Goal: Communication & Community: Answer question/provide support

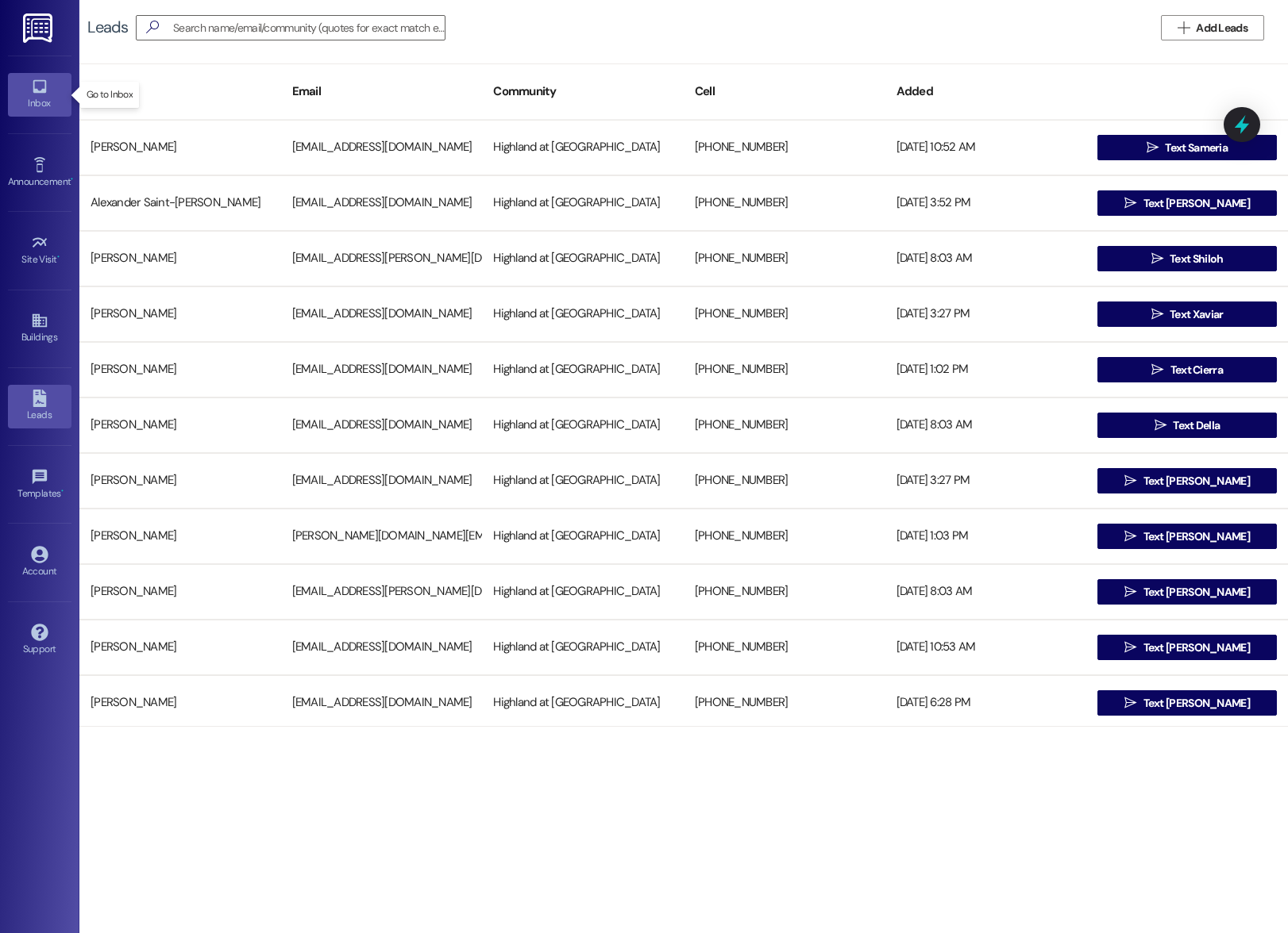
click at [26, 95] on link "Inbox" at bounding box center [39, 94] width 63 height 43
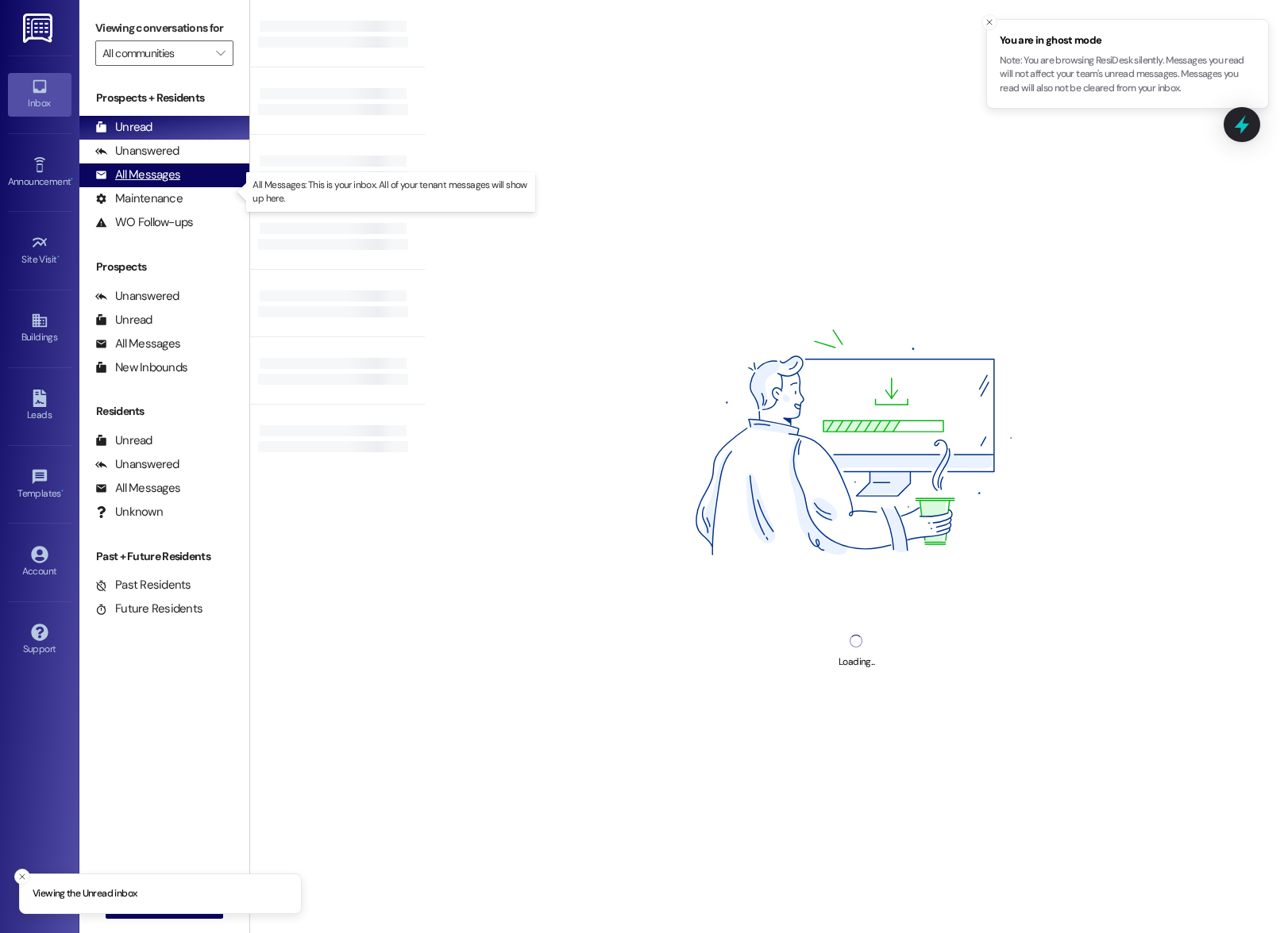
click at [129, 183] on div "All Messages" at bounding box center [137, 175] width 85 height 16
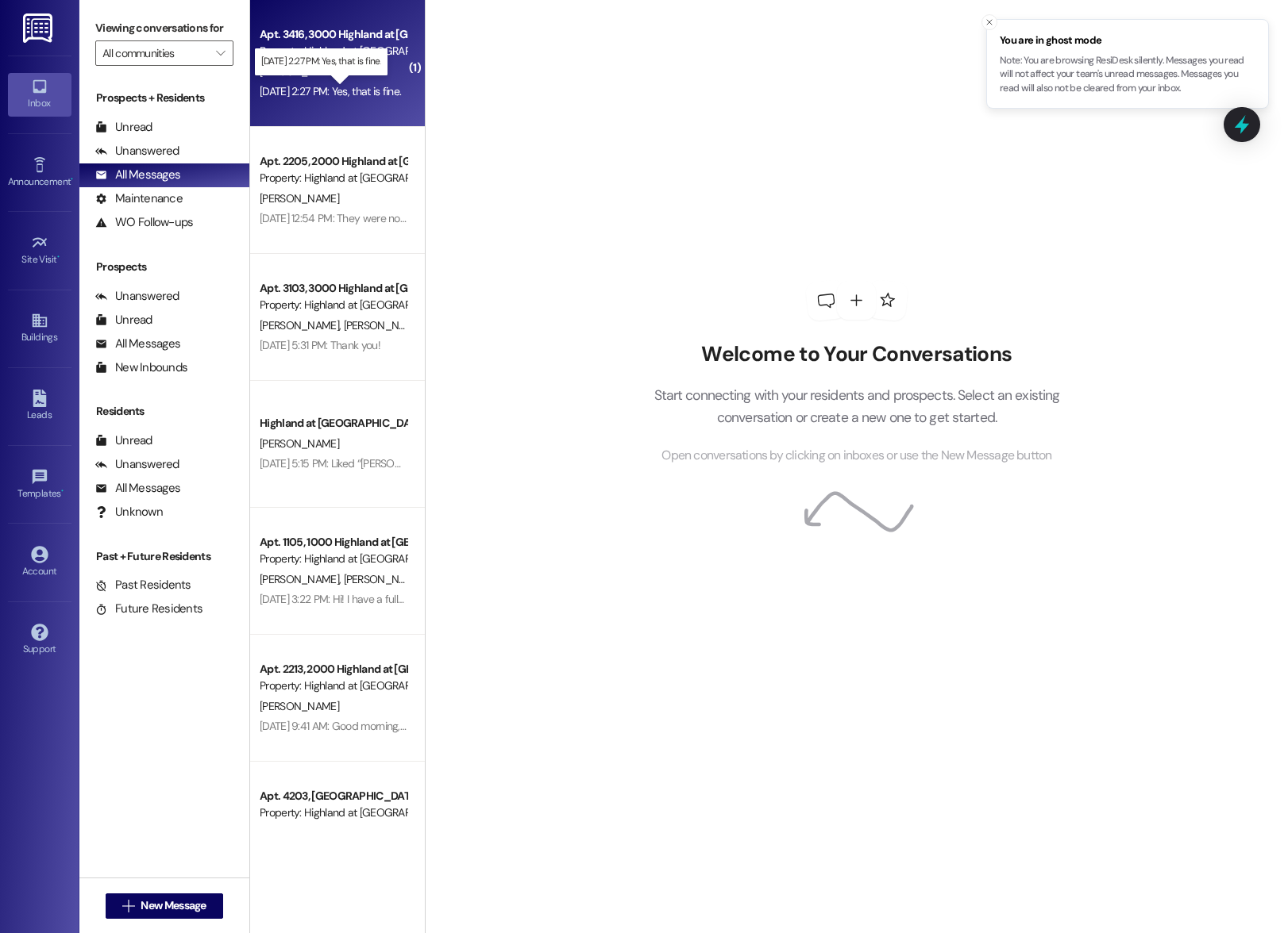
click at [260, 87] on div "Sep 20, 2025 at 2:27 PM: Yes, that is fine. Sep 20, 2025 at 2:27 PM: Yes, that …" at bounding box center [330, 91] width 141 height 14
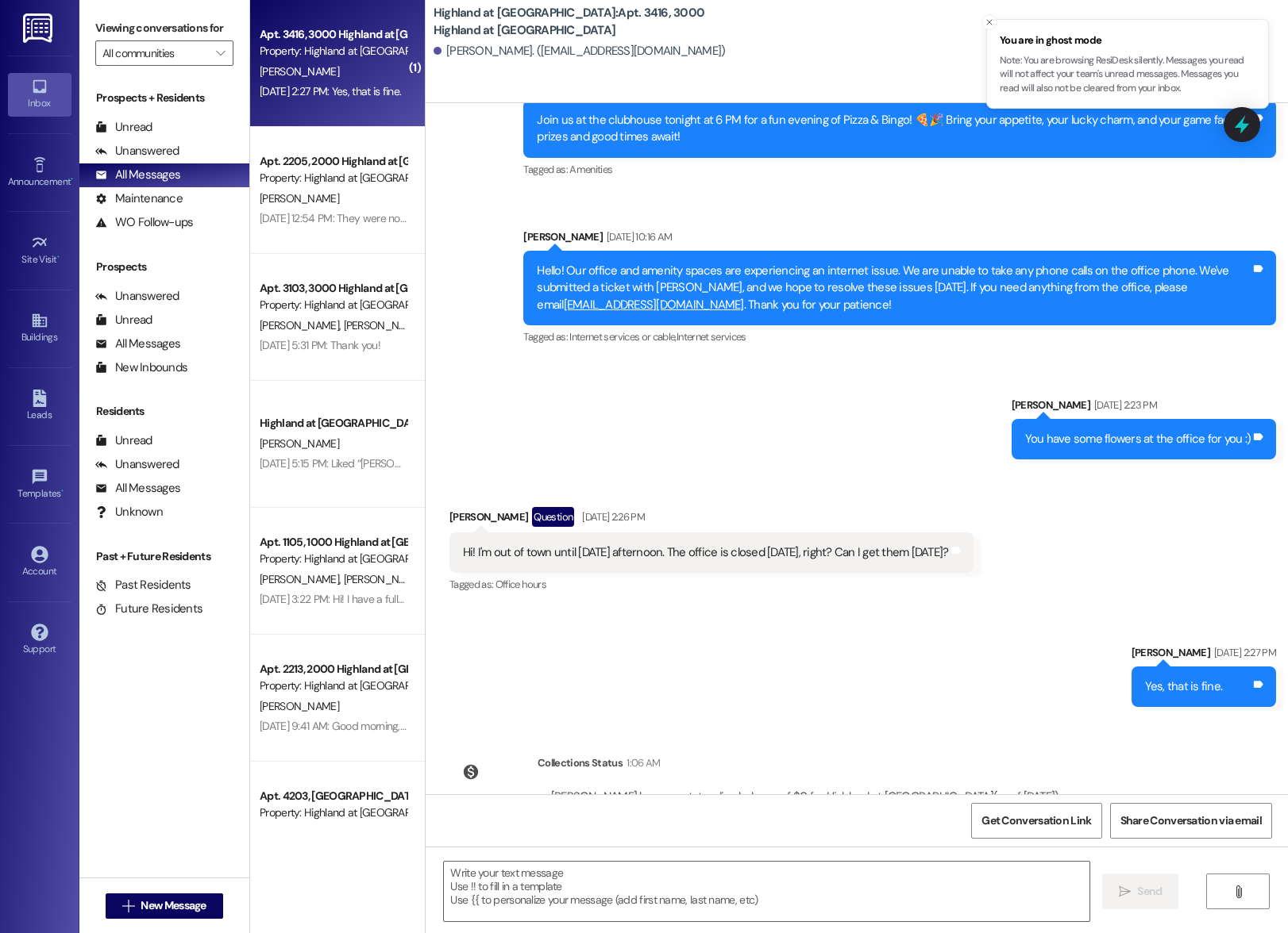
scroll to position [15383, 0]
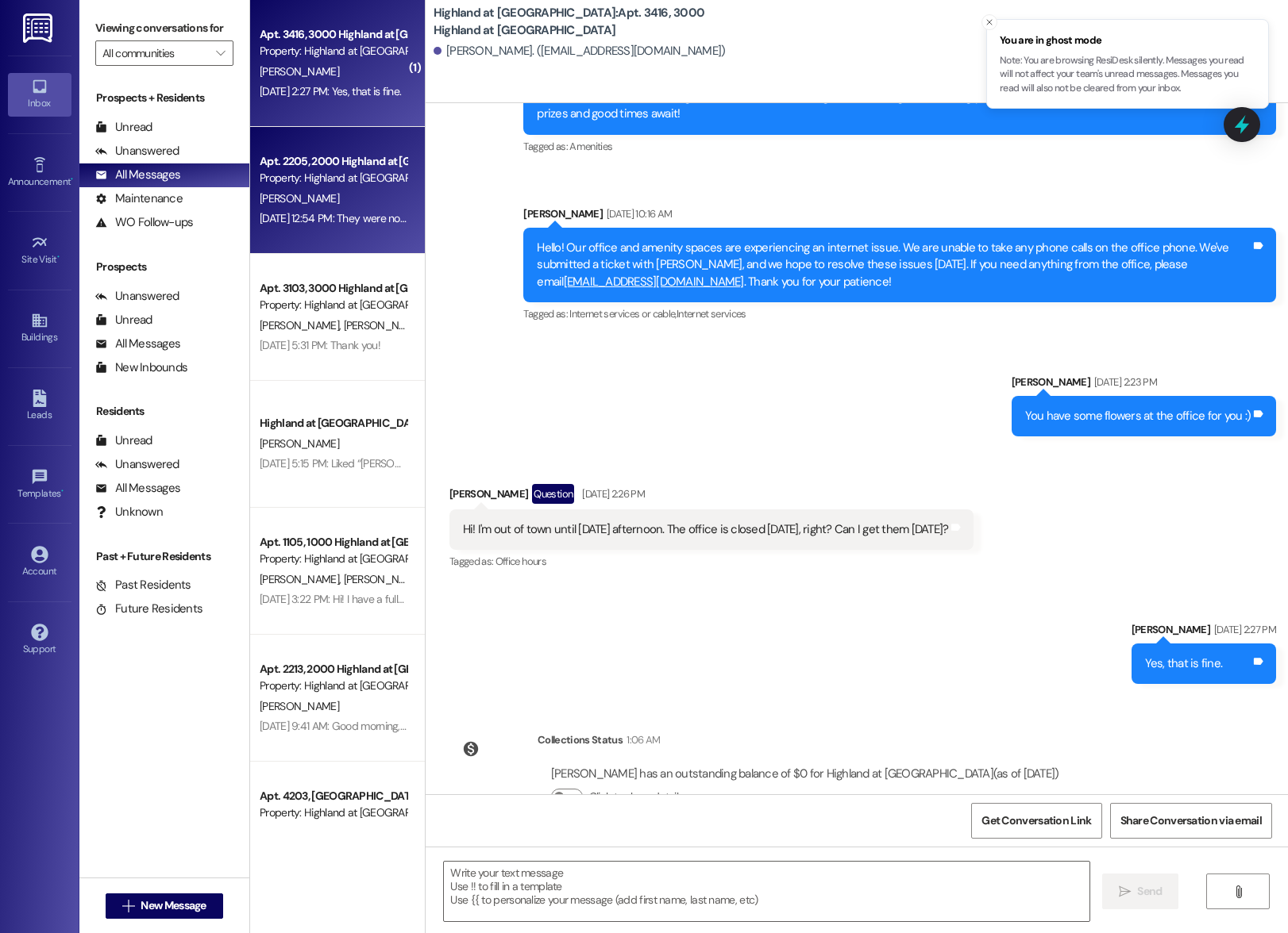
click at [267, 212] on div "Sep 20, 2025 at 12:54 PM: They were not home, they said. Sep 20, 2025 at 12:54 …" at bounding box center [370, 218] width 222 height 14
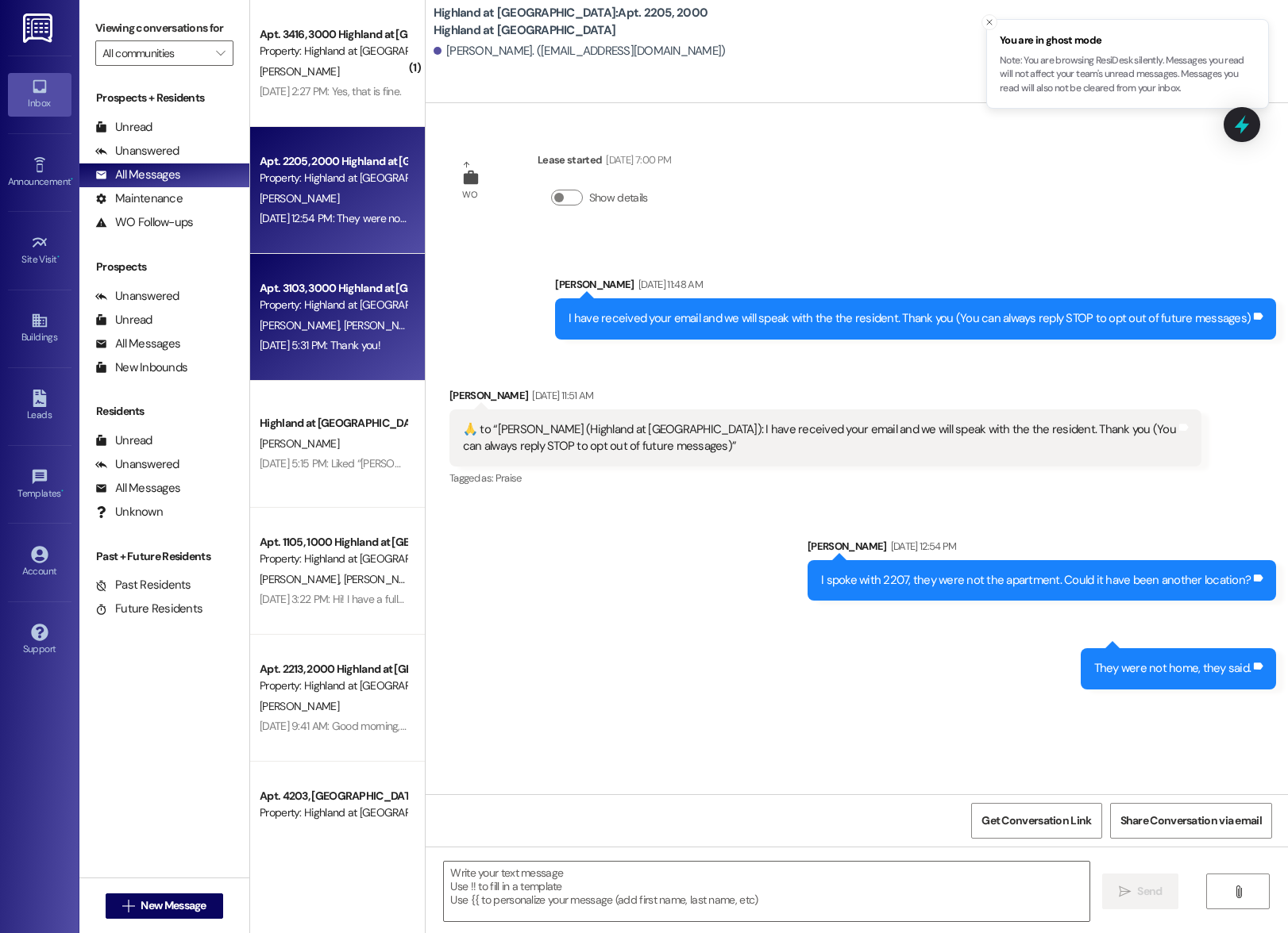
click at [343, 329] on span "B. Cobine" at bounding box center [383, 325] width 80 height 14
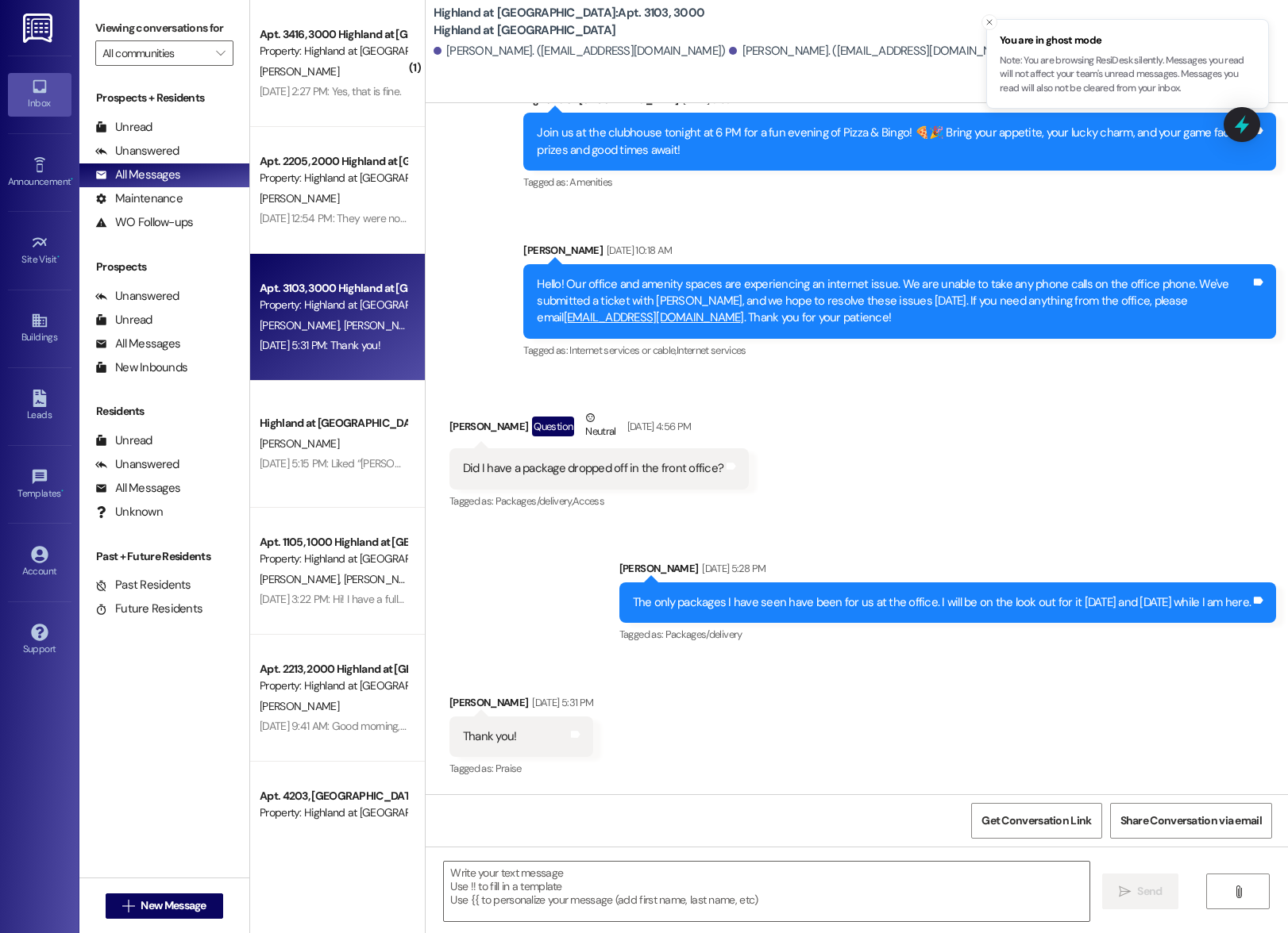
scroll to position [10930, 0]
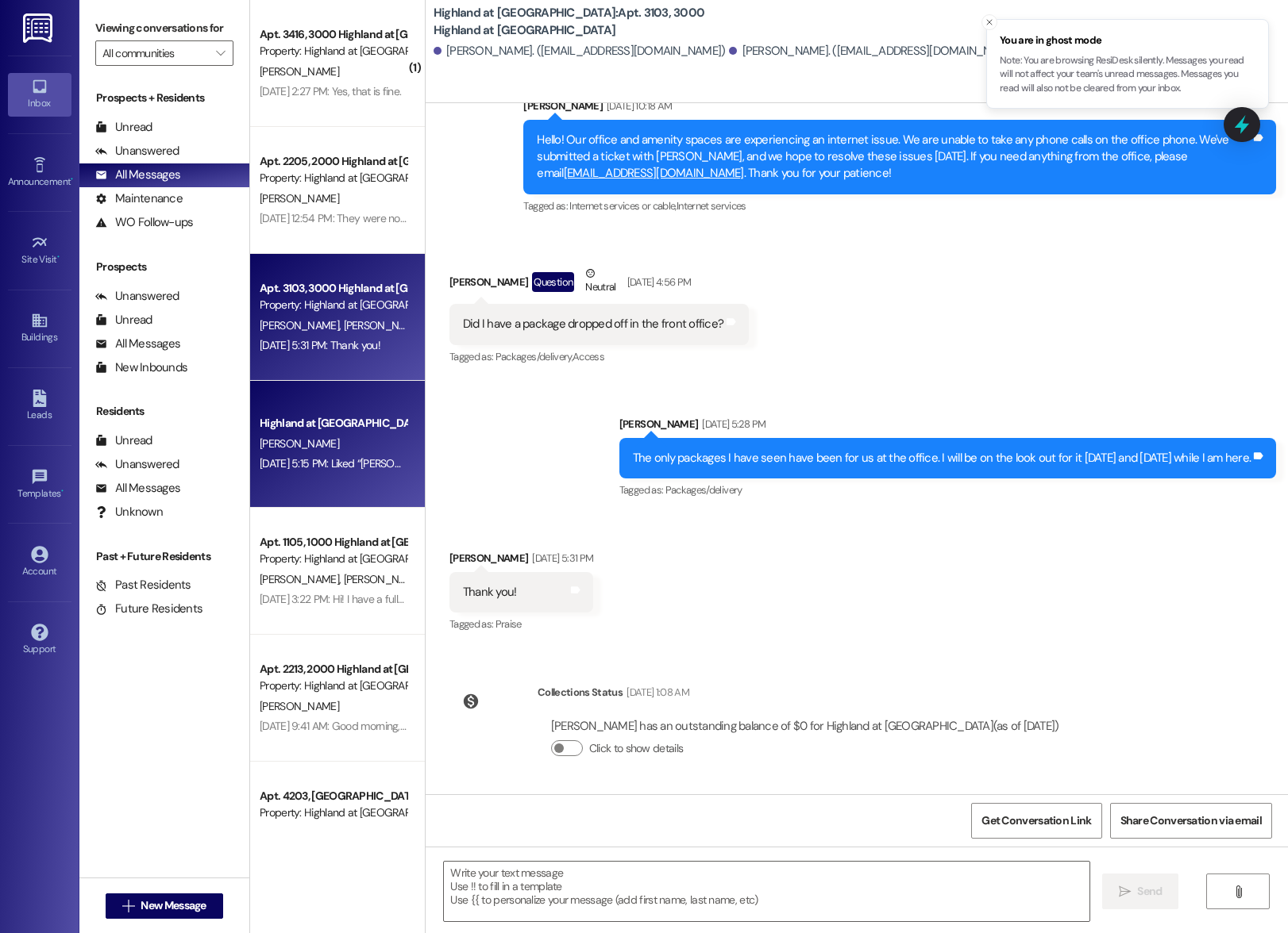
click at [288, 481] on div "Highland at Spring Hill Prospect M. Nargassans Sep 19, 2025 at 5:15 PM: Liked “…" at bounding box center [338, 444] width 175 height 127
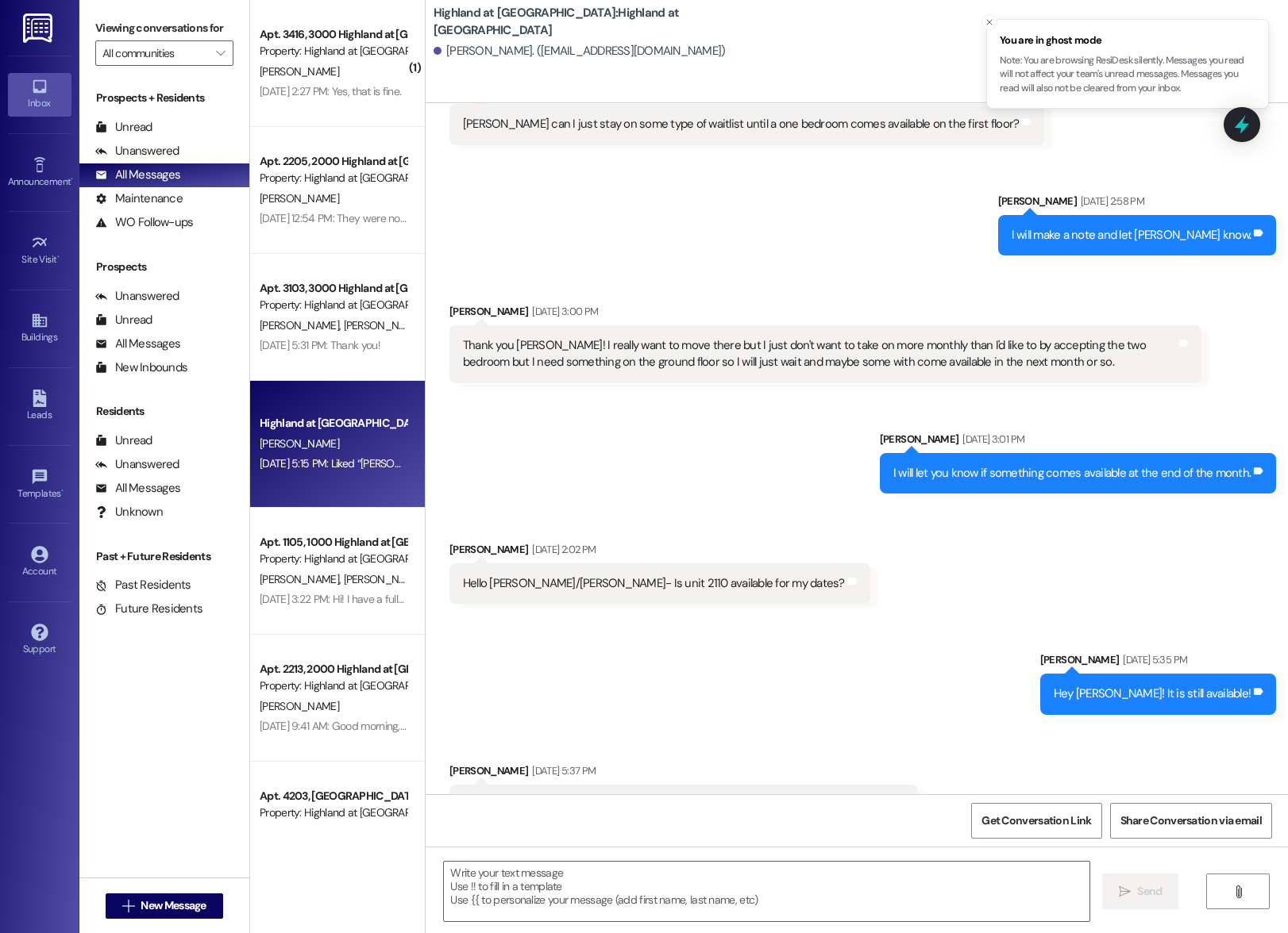
scroll to position [13026, 0]
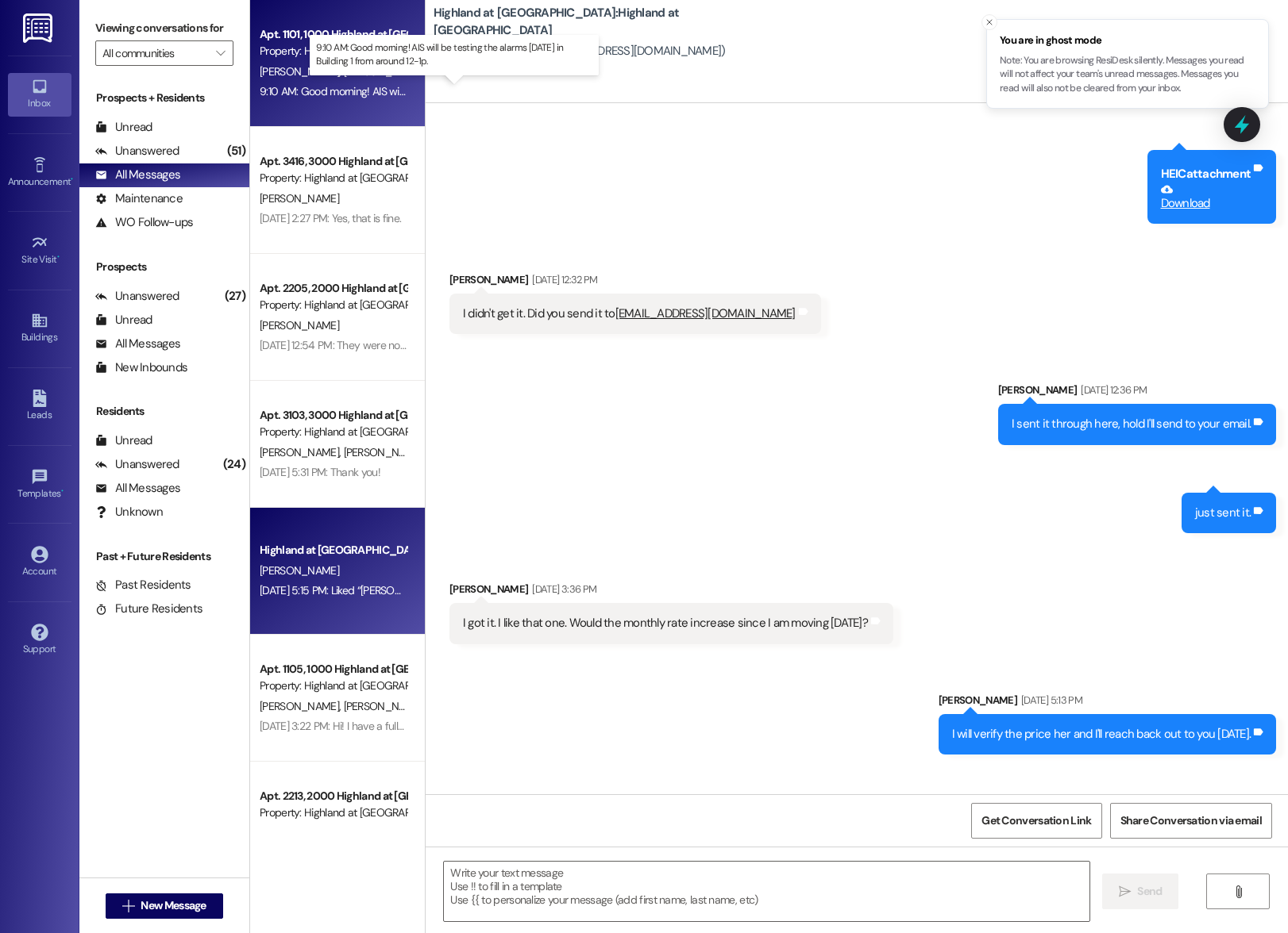
click at [323, 85] on div "9:10 AM: Good morning! AIS will be testing the alarms today in Building 1 from …" at bounding box center [468, 91] width 416 height 14
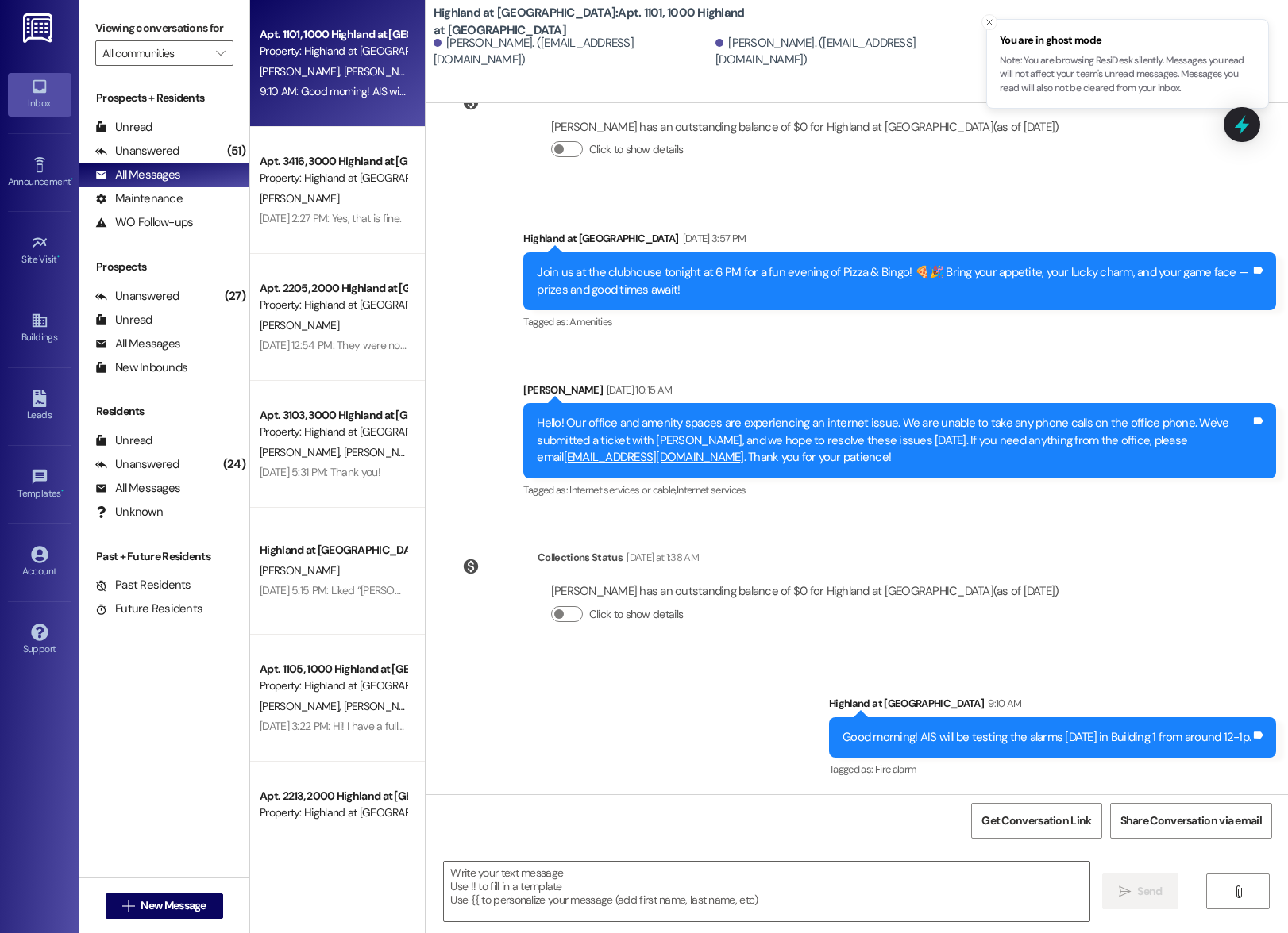
scroll to position [9326, 0]
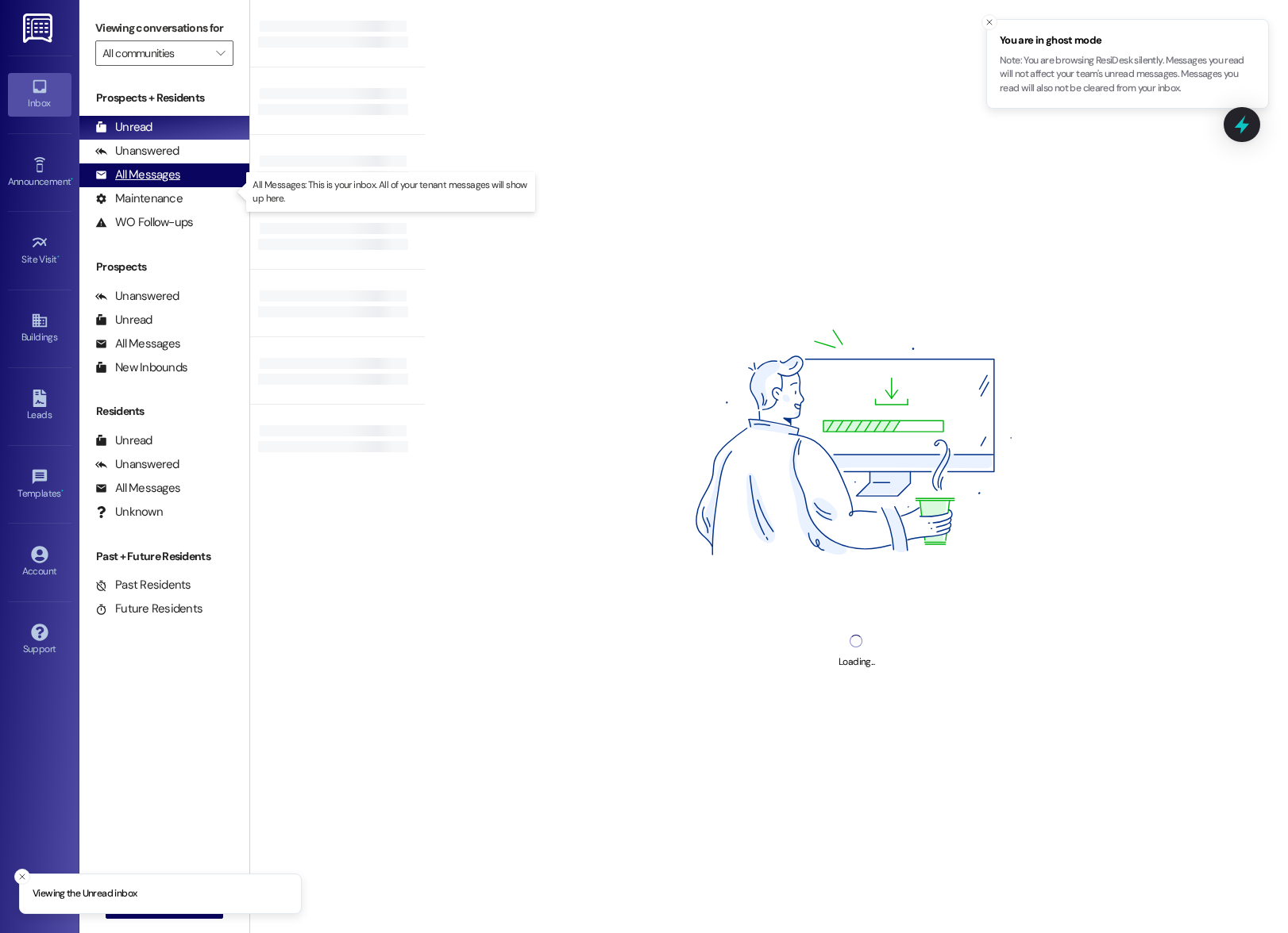
click at [152, 183] on div "All Messages" at bounding box center [137, 175] width 85 height 16
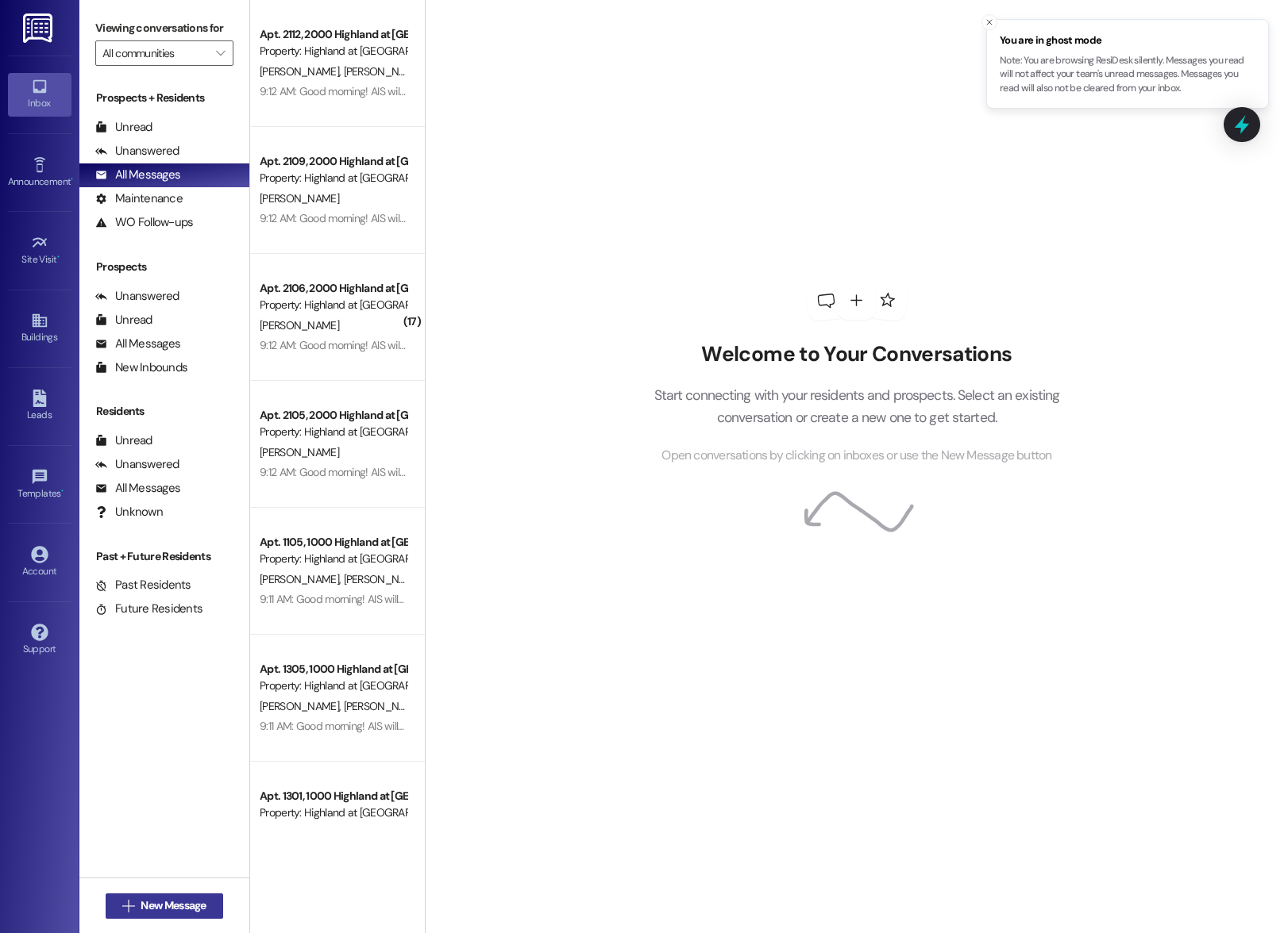
click at [141, 907] on span "New Message" at bounding box center [174, 905] width 65 height 16
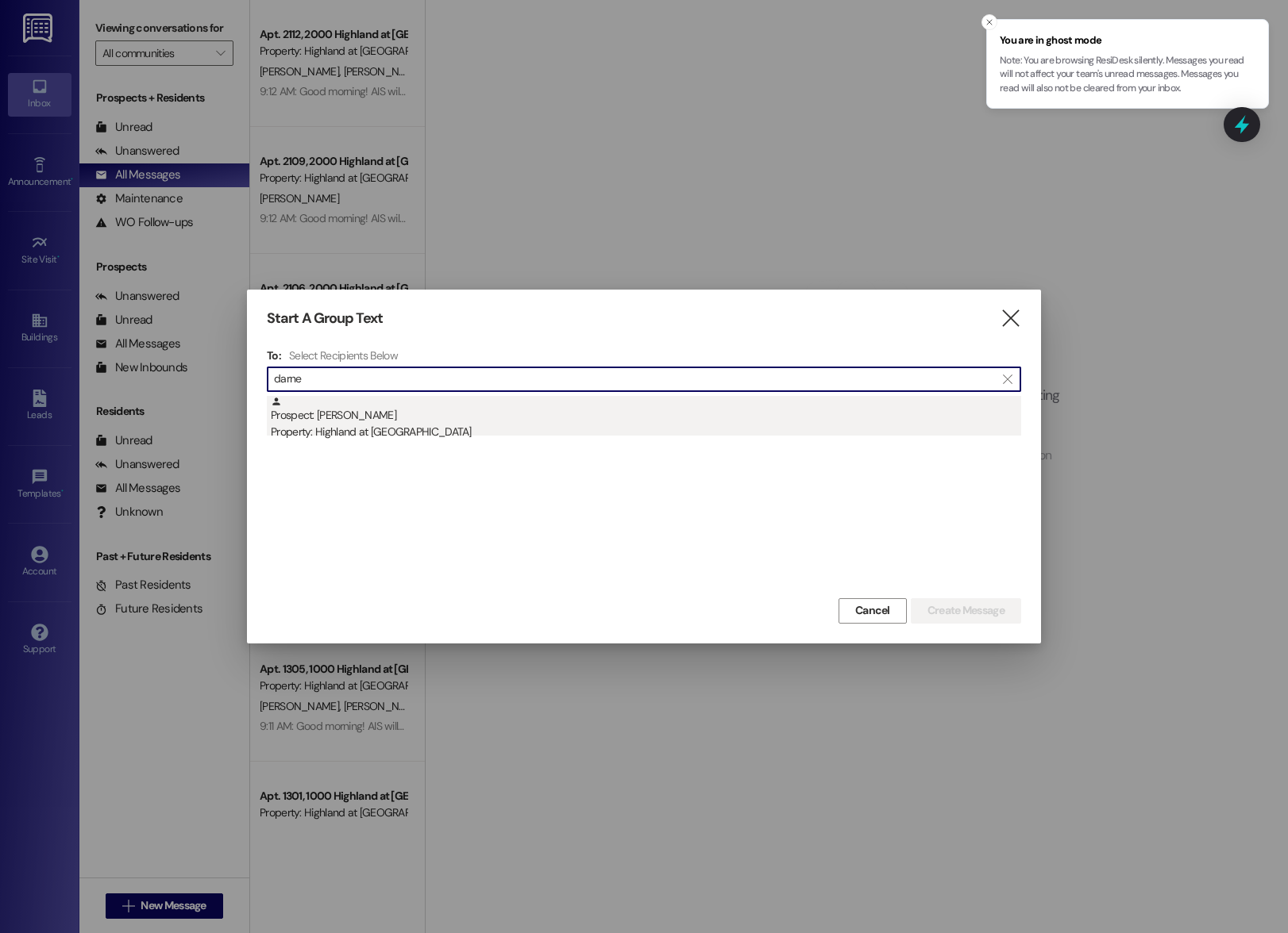
type input "darne"
click at [359, 430] on div "Property: Highland at [GEOGRAPHIC_DATA]" at bounding box center [645, 432] width 750 height 16
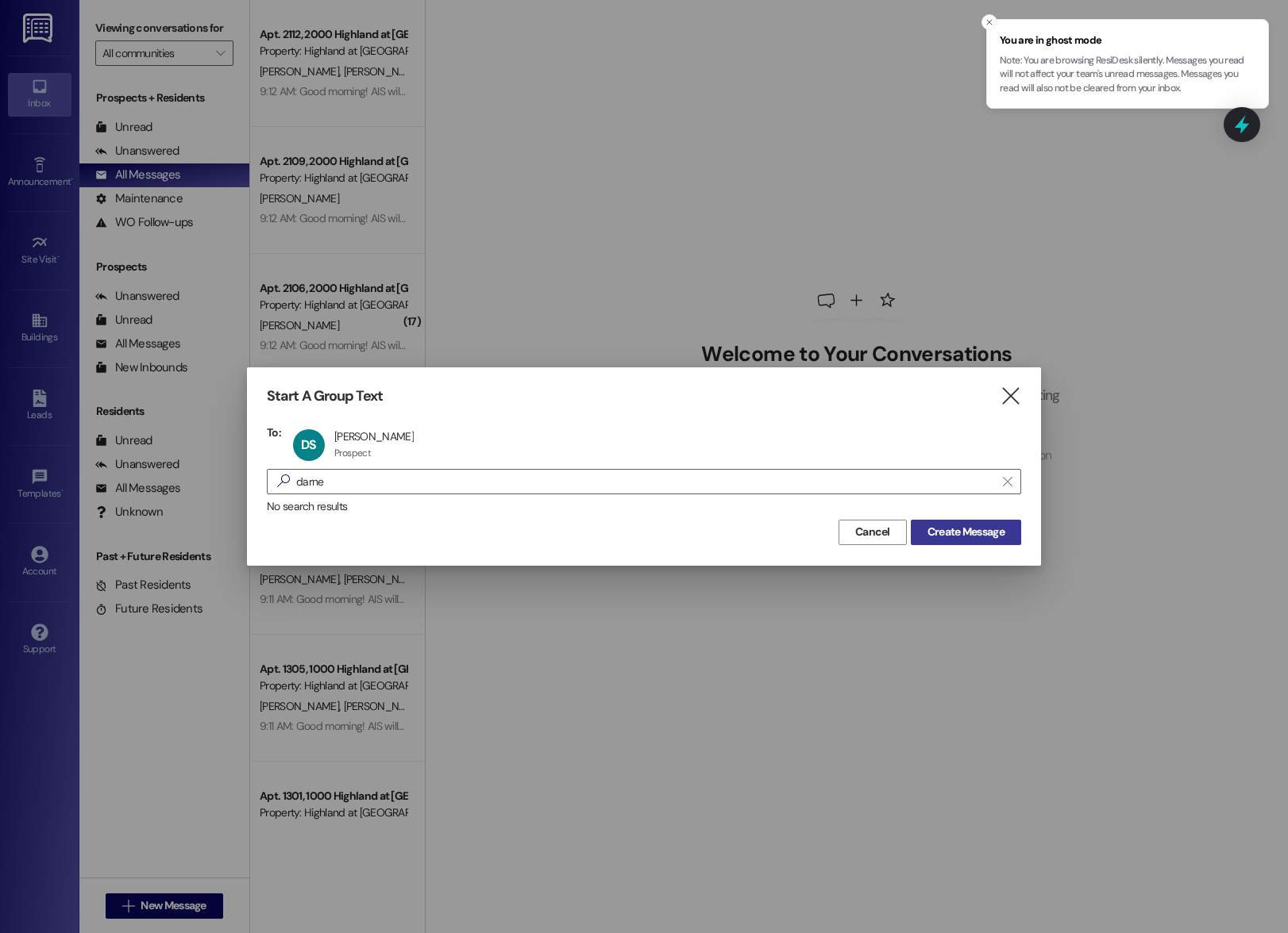
click at [944, 525] on span "Create Message" at bounding box center [966, 531] width 77 height 16
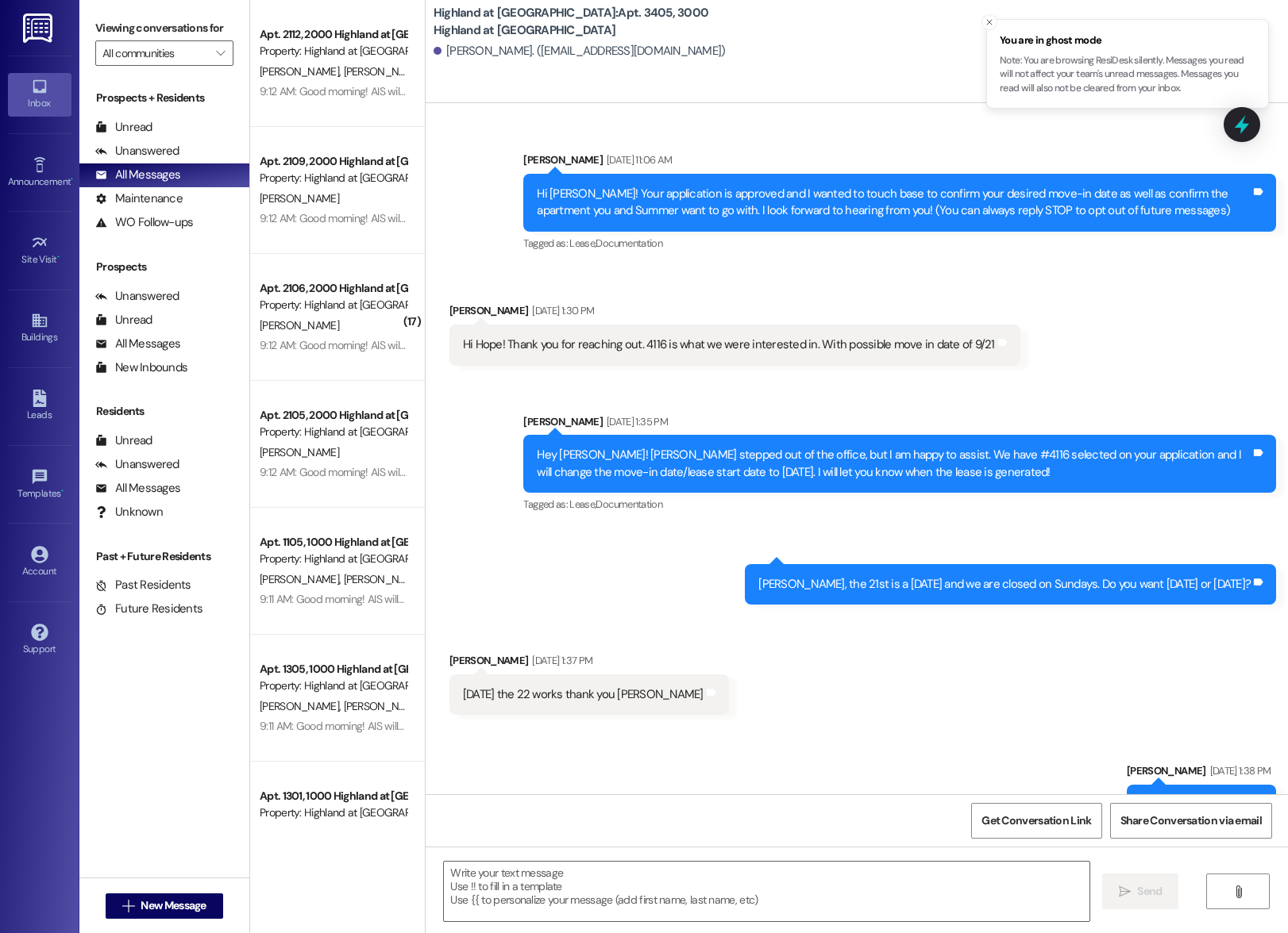
scroll to position [1659, 0]
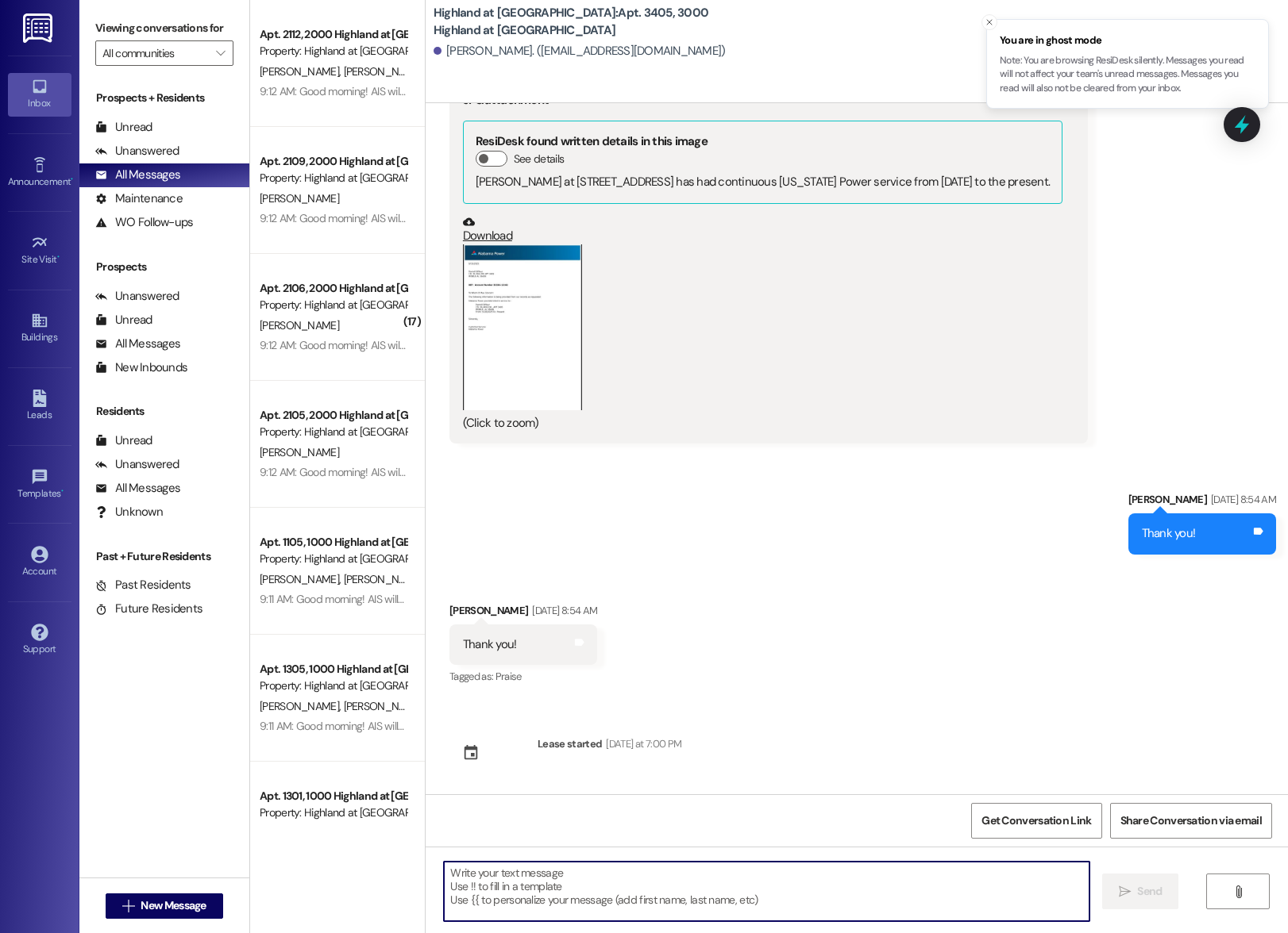
click at [726, 885] on textarea at bounding box center [766, 892] width 645 height 59
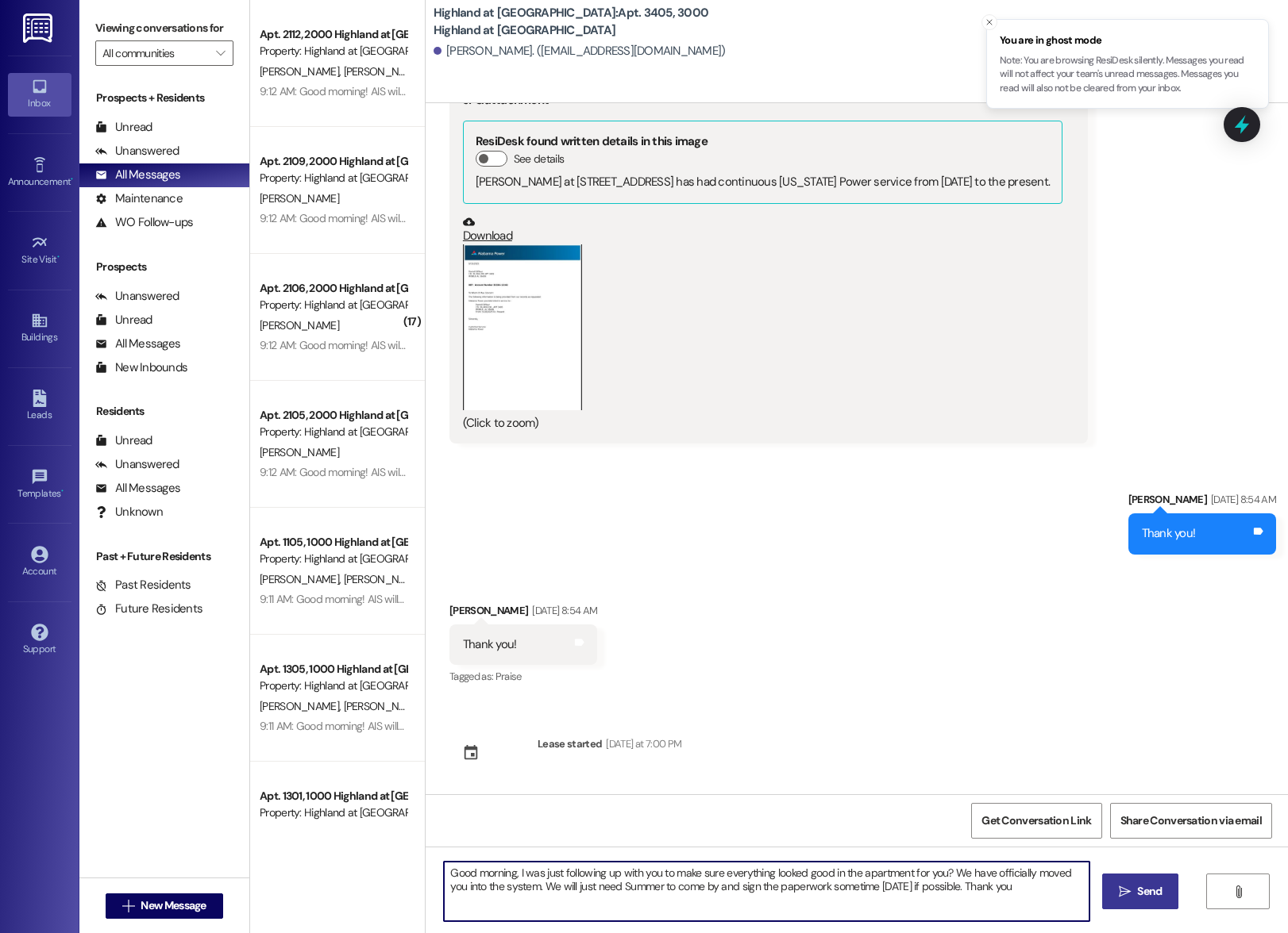
type textarea "Good morning, I was just following up with you to make sure everything looked g…"
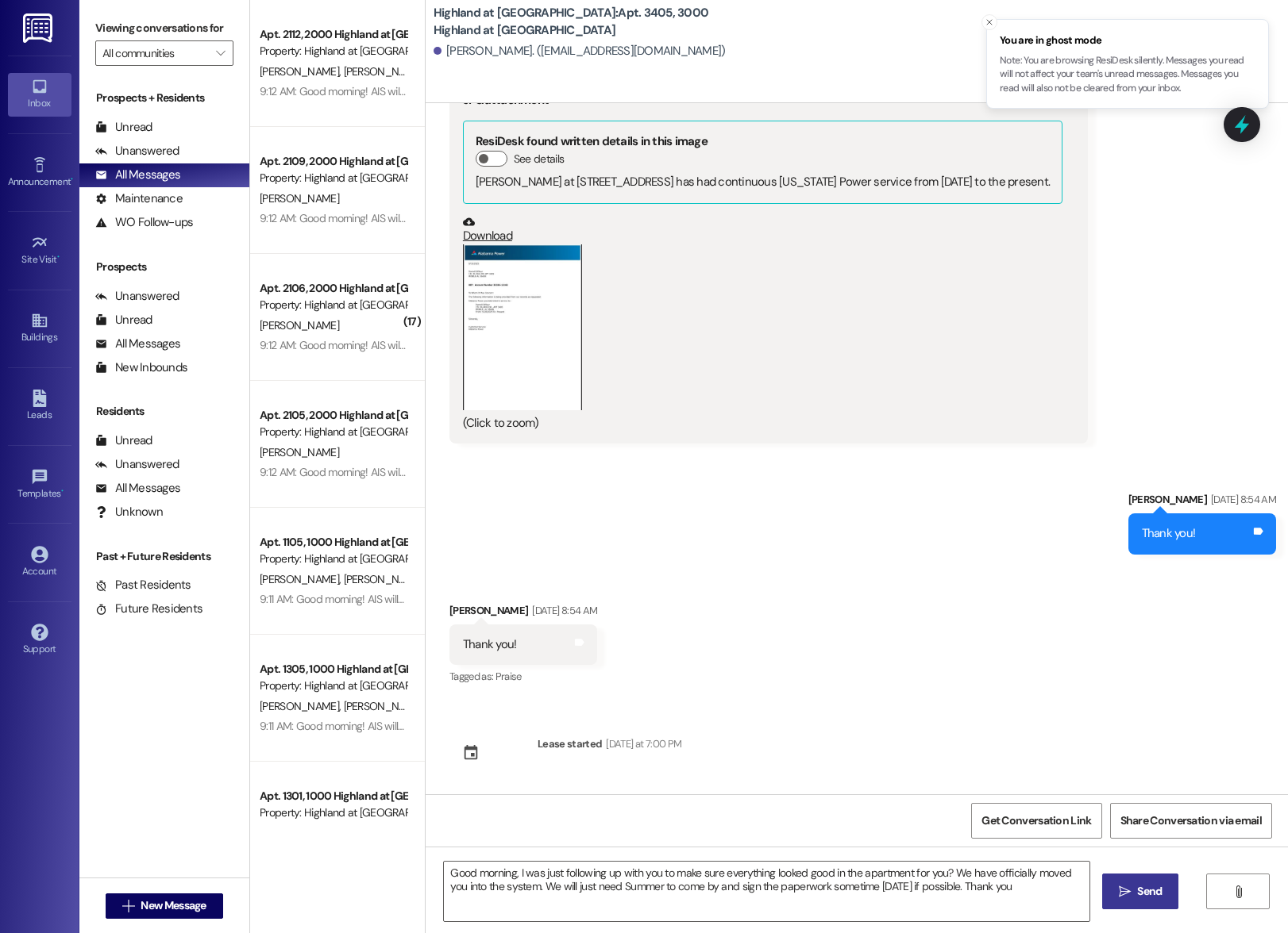
click at [1136, 896] on span "Send" at bounding box center [1149, 891] width 25 height 16
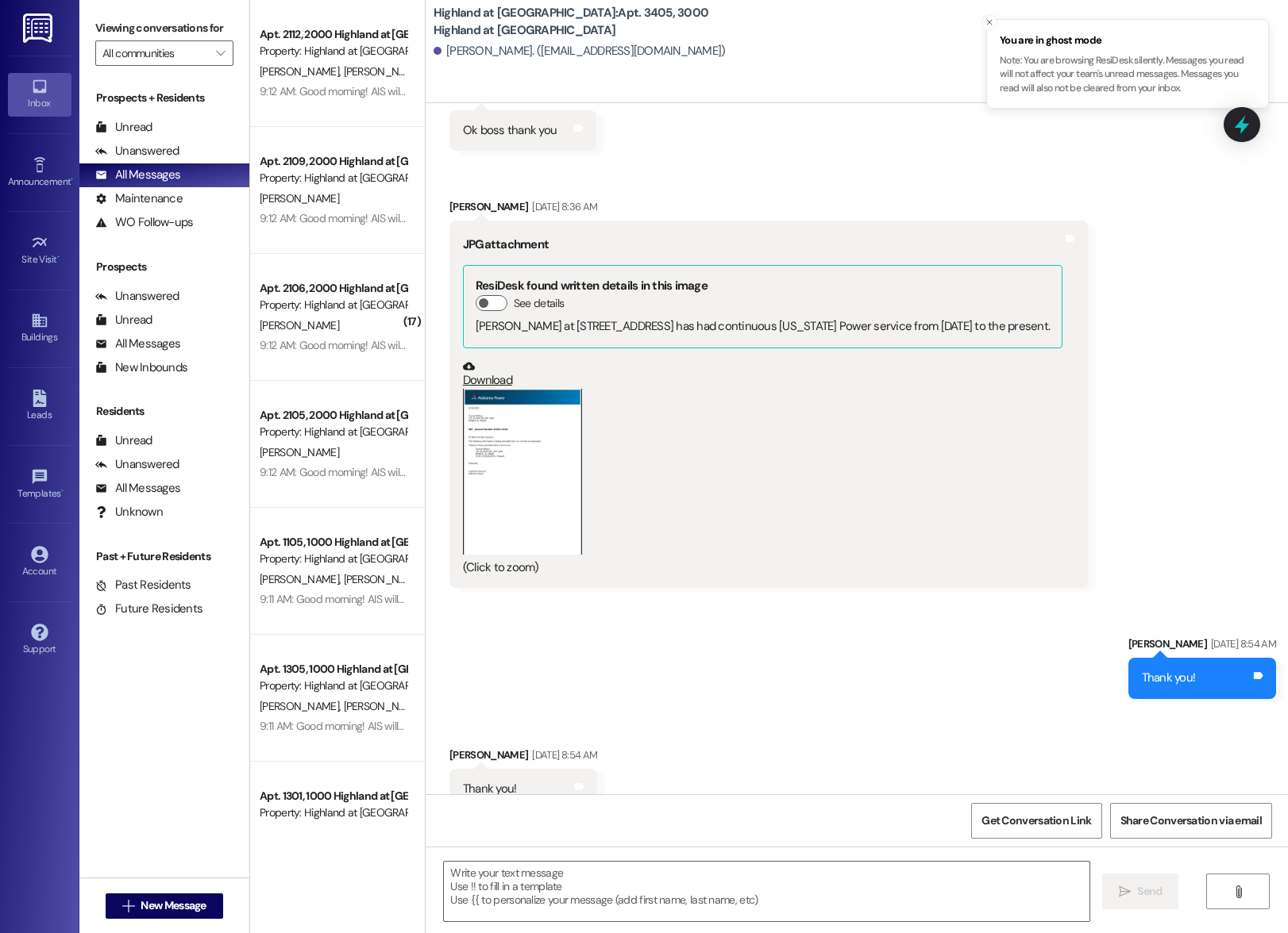
scroll to position [1786, 0]
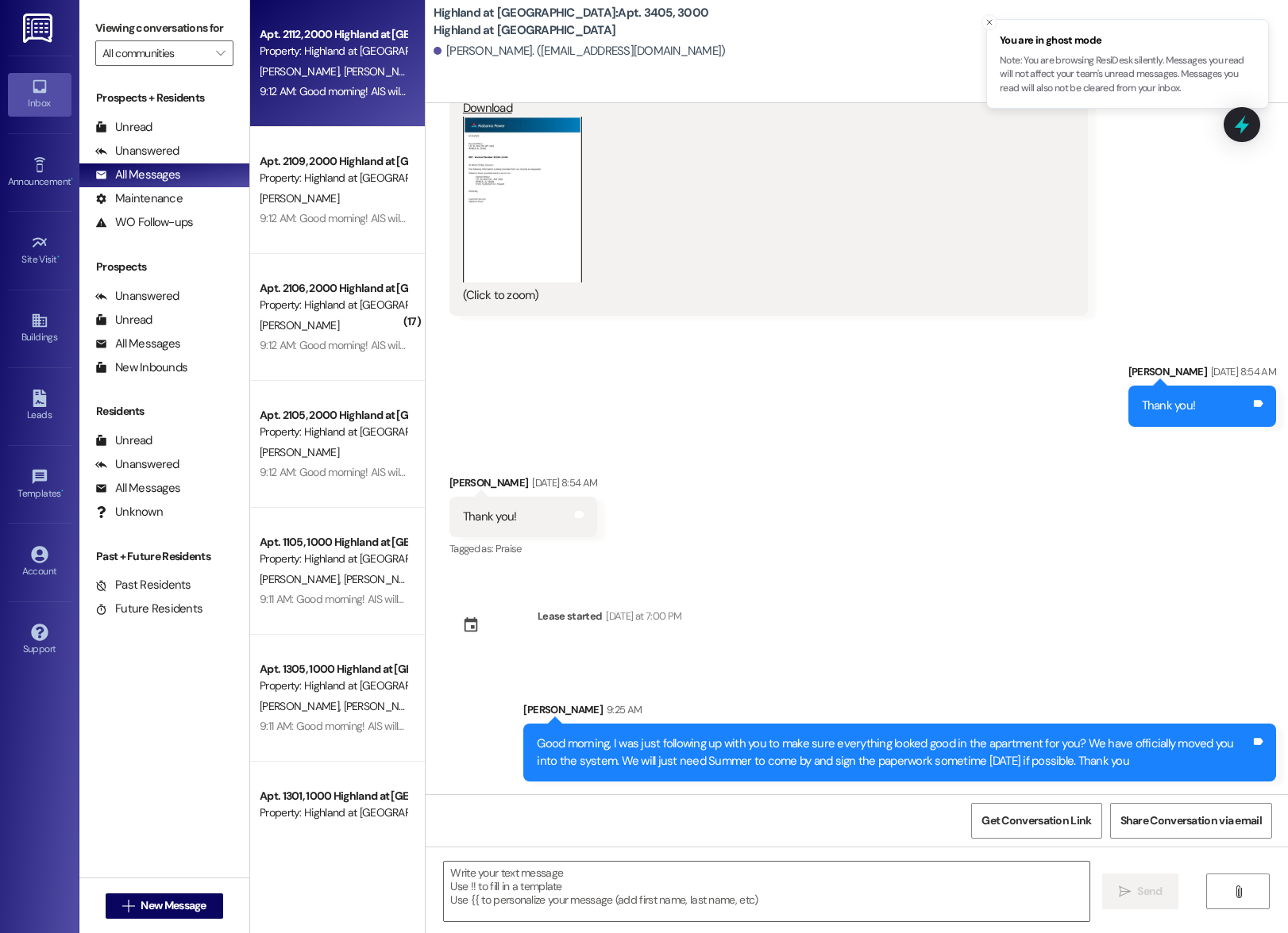
click at [343, 76] on span "[PERSON_NAME]" at bounding box center [383, 71] width 80 height 14
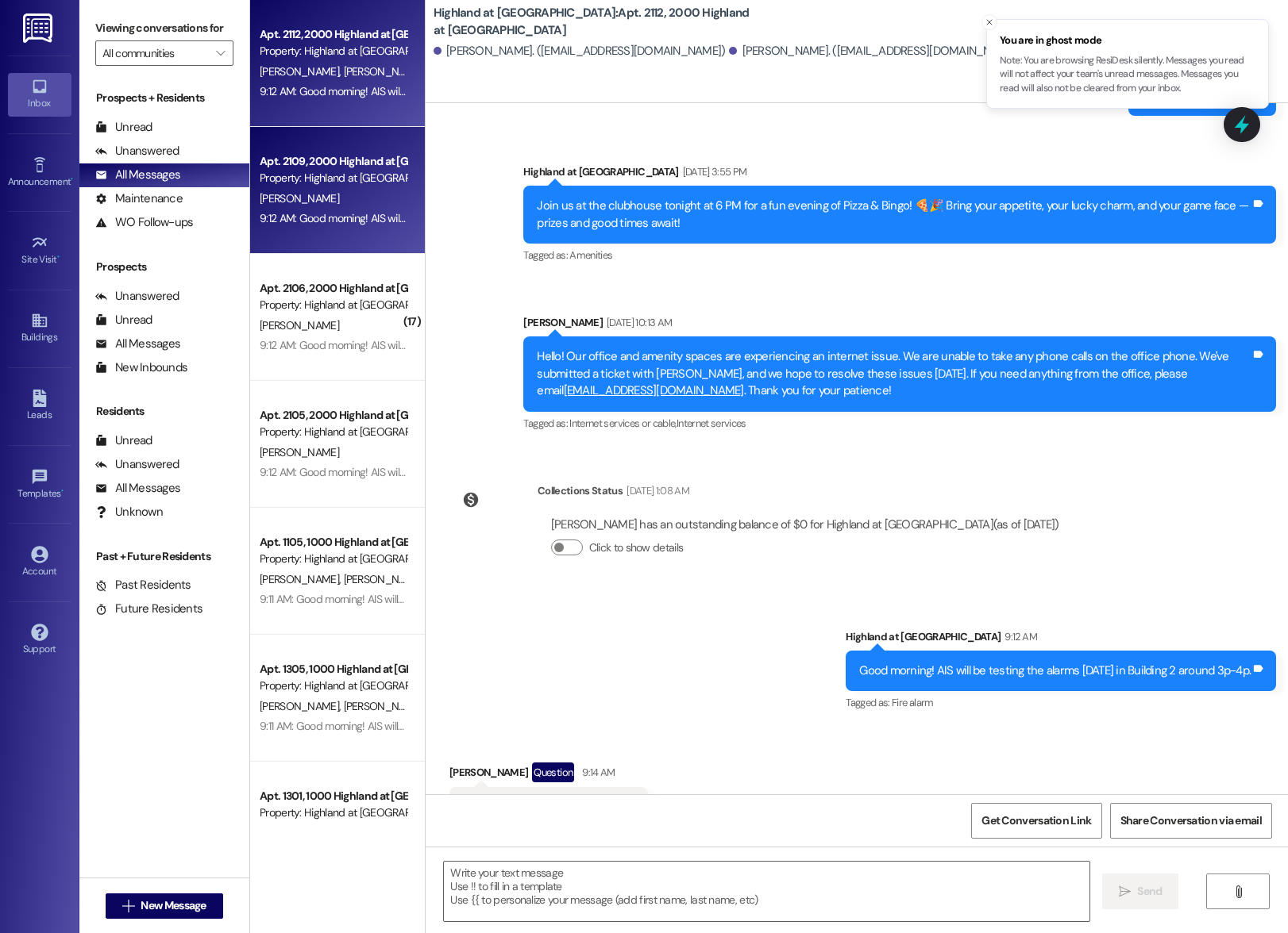
click at [333, 183] on div "Property: Highland at [GEOGRAPHIC_DATA]" at bounding box center [333, 177] width 147 height 16
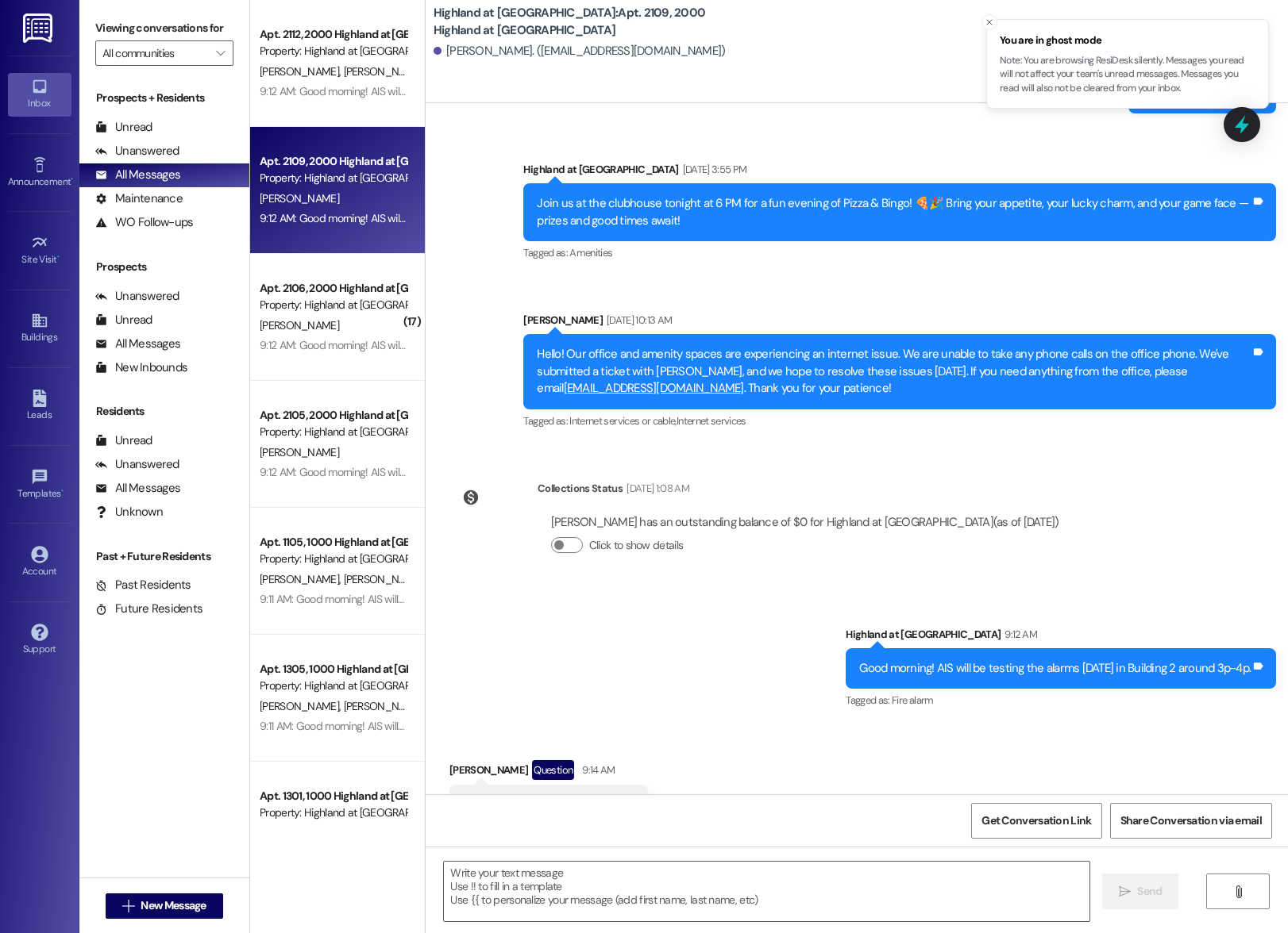
scroll to position [1320, 0]
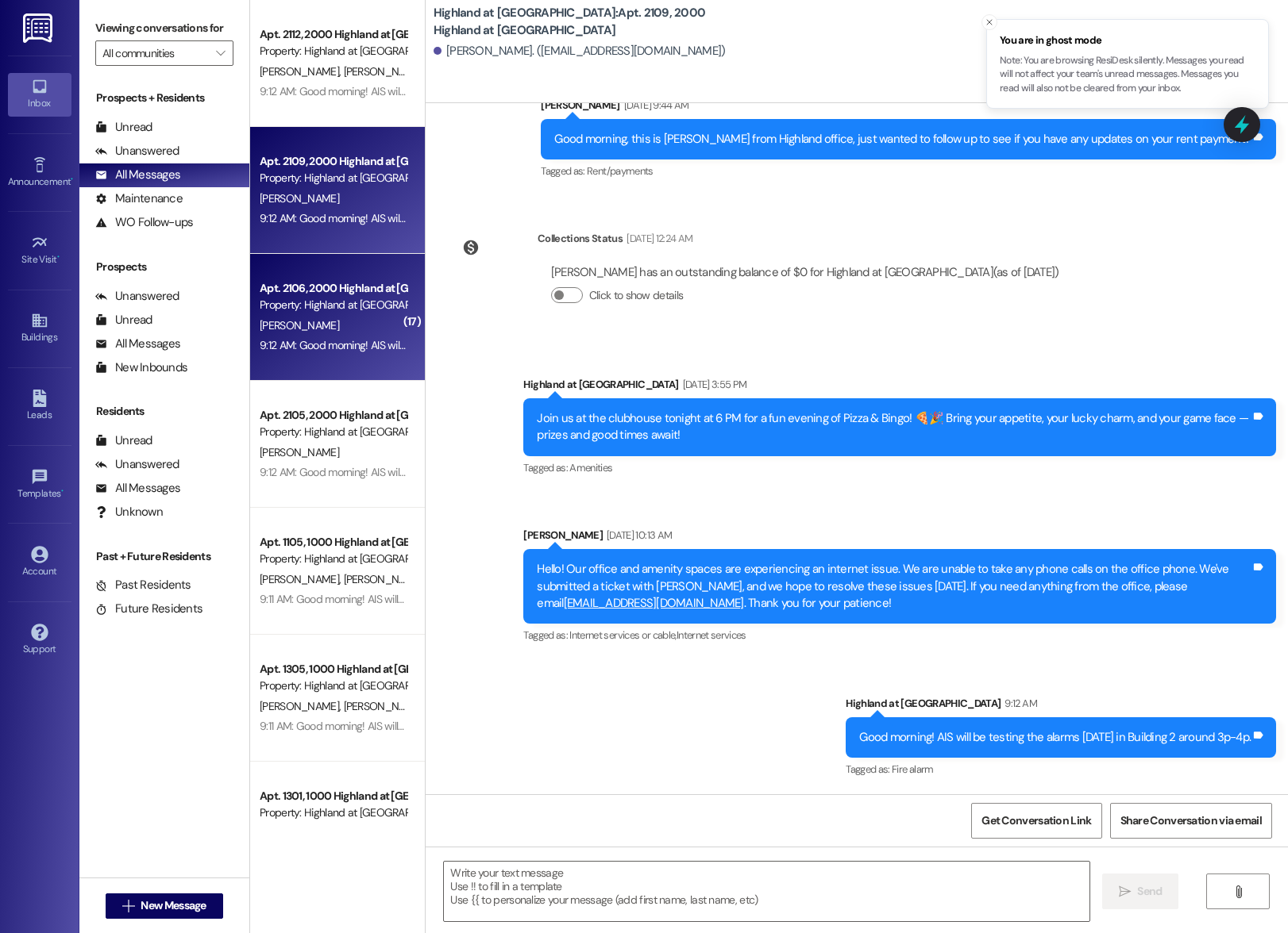
click at [311, 357] on div "Apt. 2106, 2000 Highland at [GEOGRAPHIC_DATA] Property: [GEOGRAPHIC_DATA] at [G…" at bounding box center [338, 317] width 175 height 127
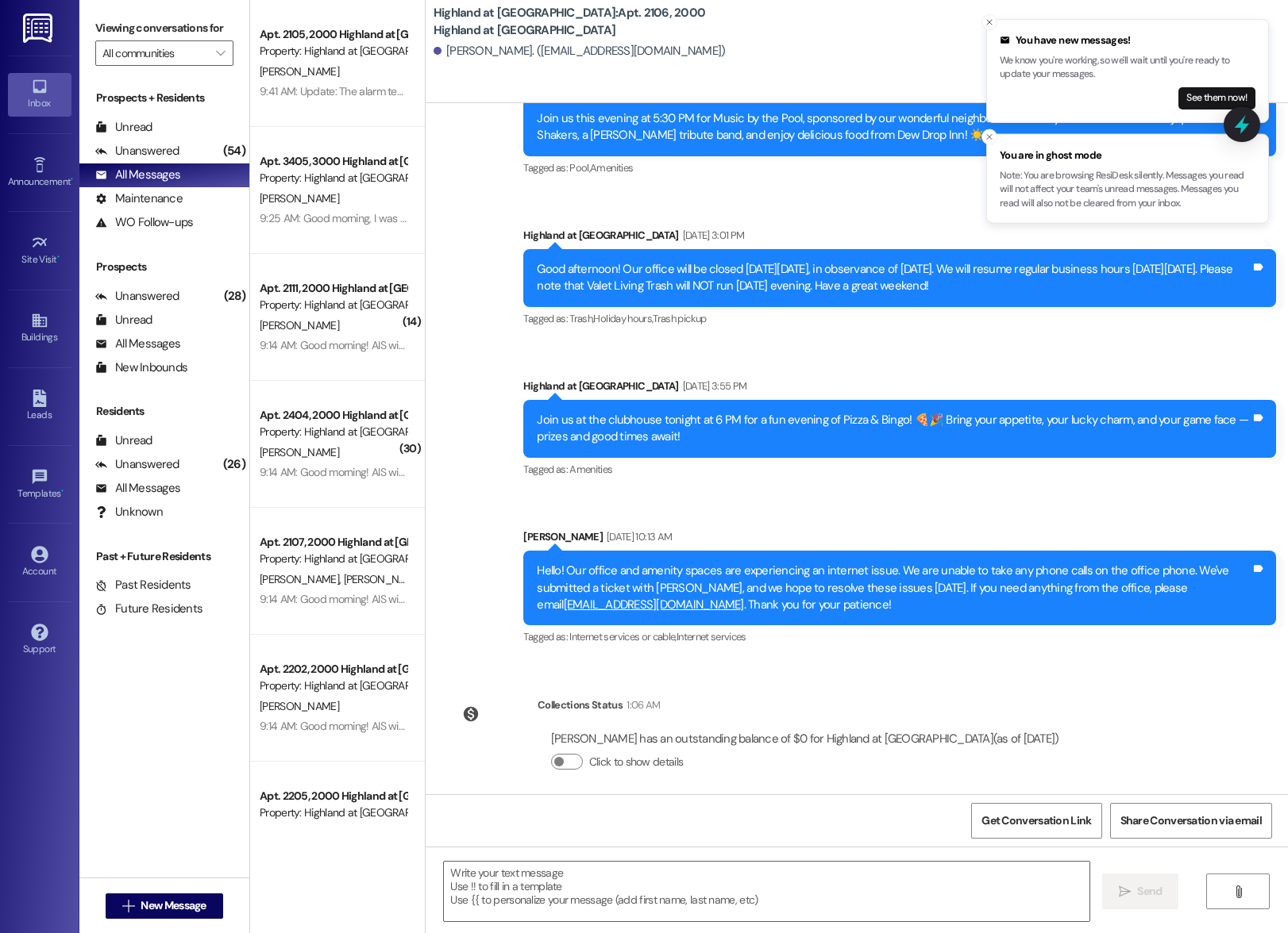
scroll to position [10287, 0]
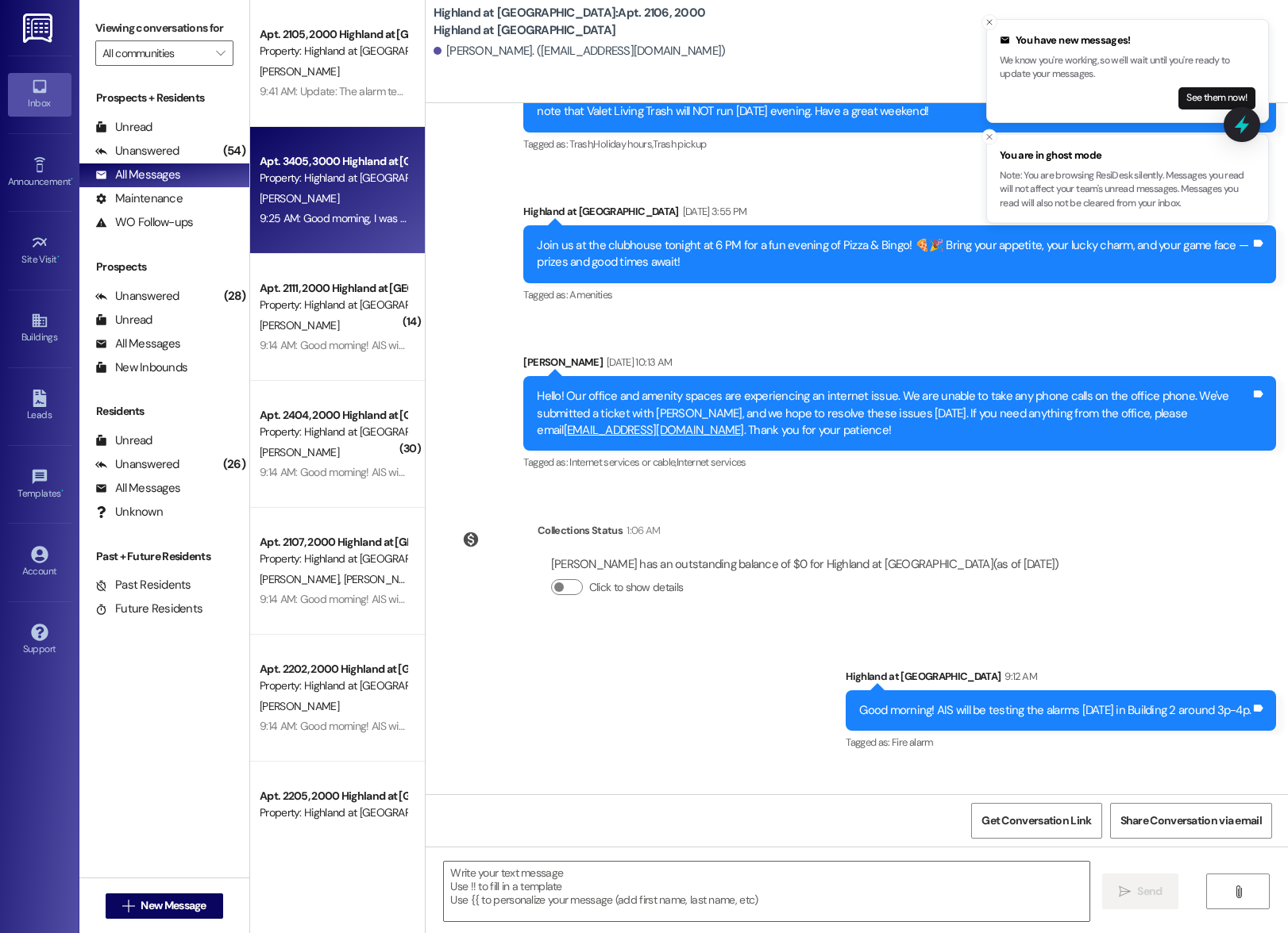
click at [305, 185] on div "Property: Highland at [GEOGRAPHIC_DATA]" at bounding box center [333, 177] width 147 height 16
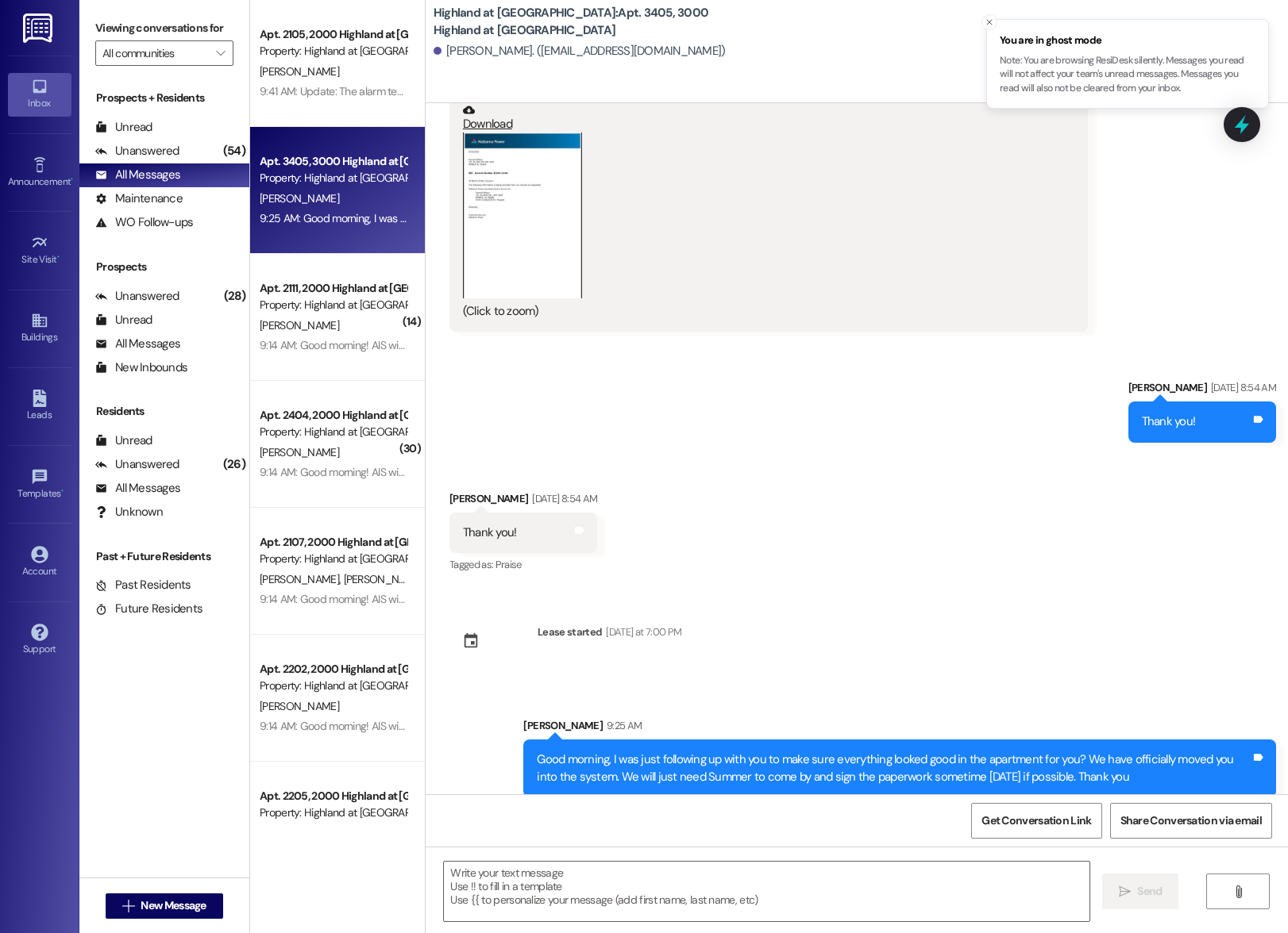
scroll to position [1786, 0]
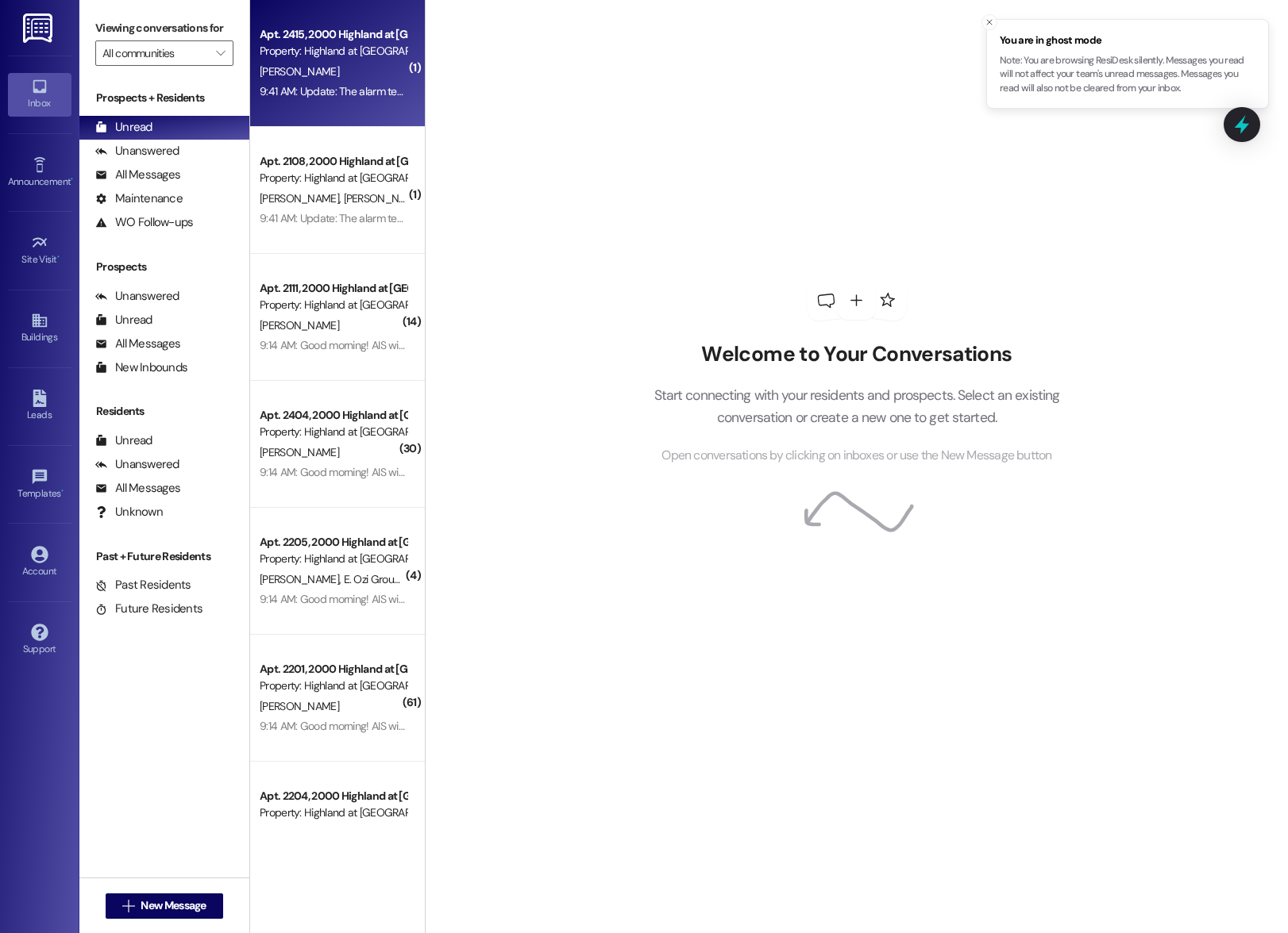
click at [316, 62] on div "[PERSON_NAME]" at bounding box center [333, 72] width 150 height 20
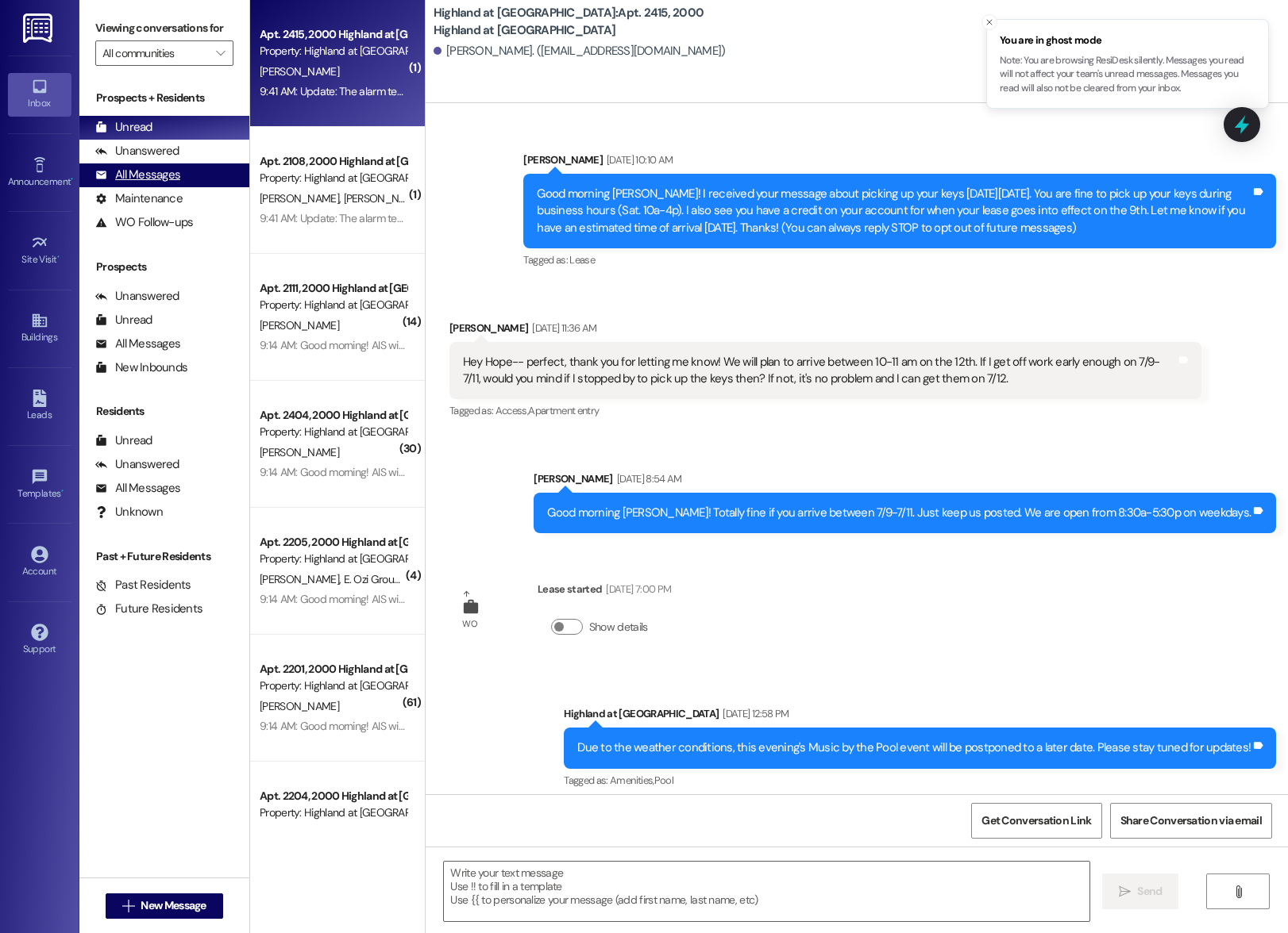
click at [164, 183] on div "All Messages" at bounding box center [137, 175] width 85 height 16
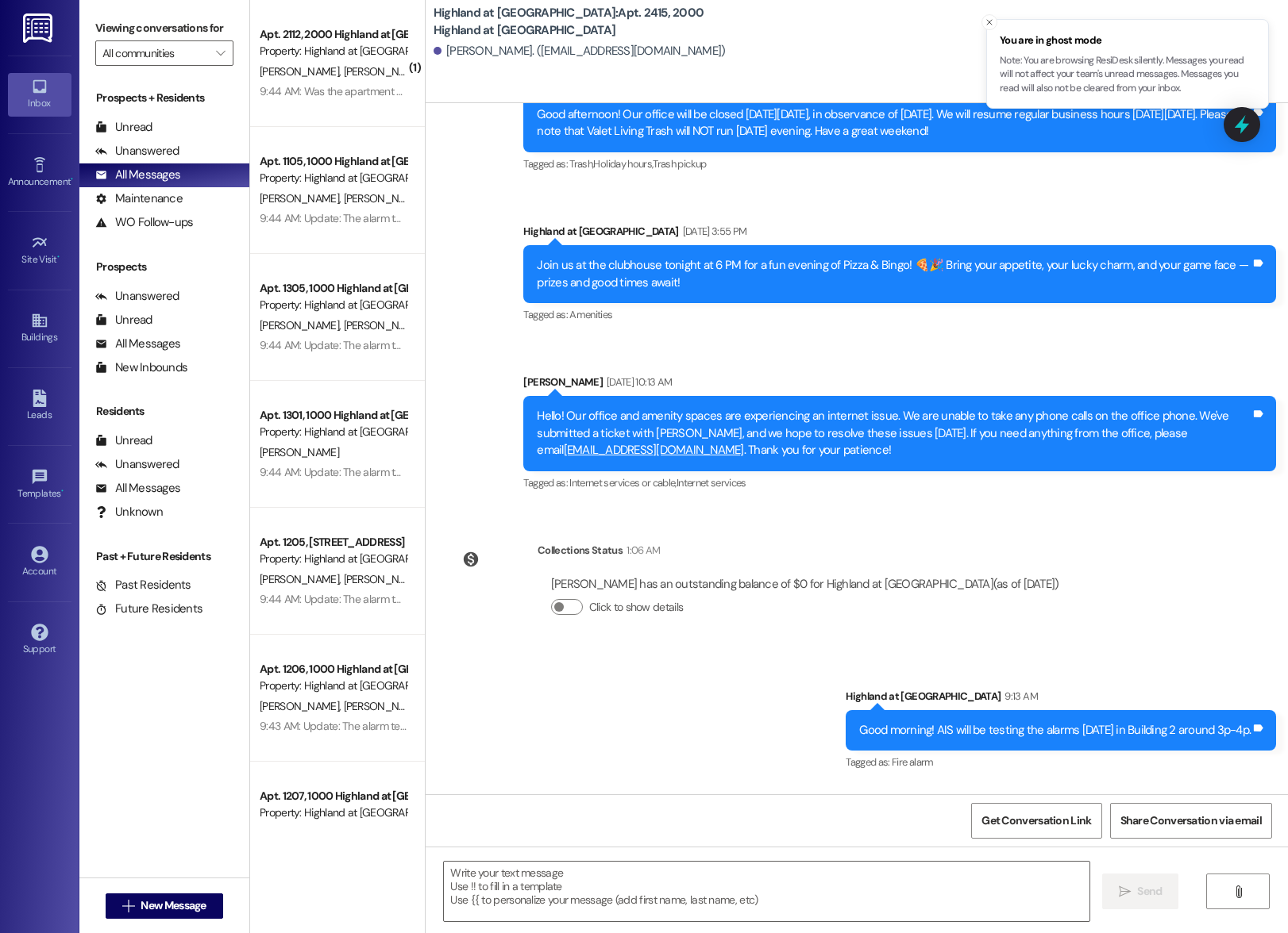
scroll to position [2757, 0]
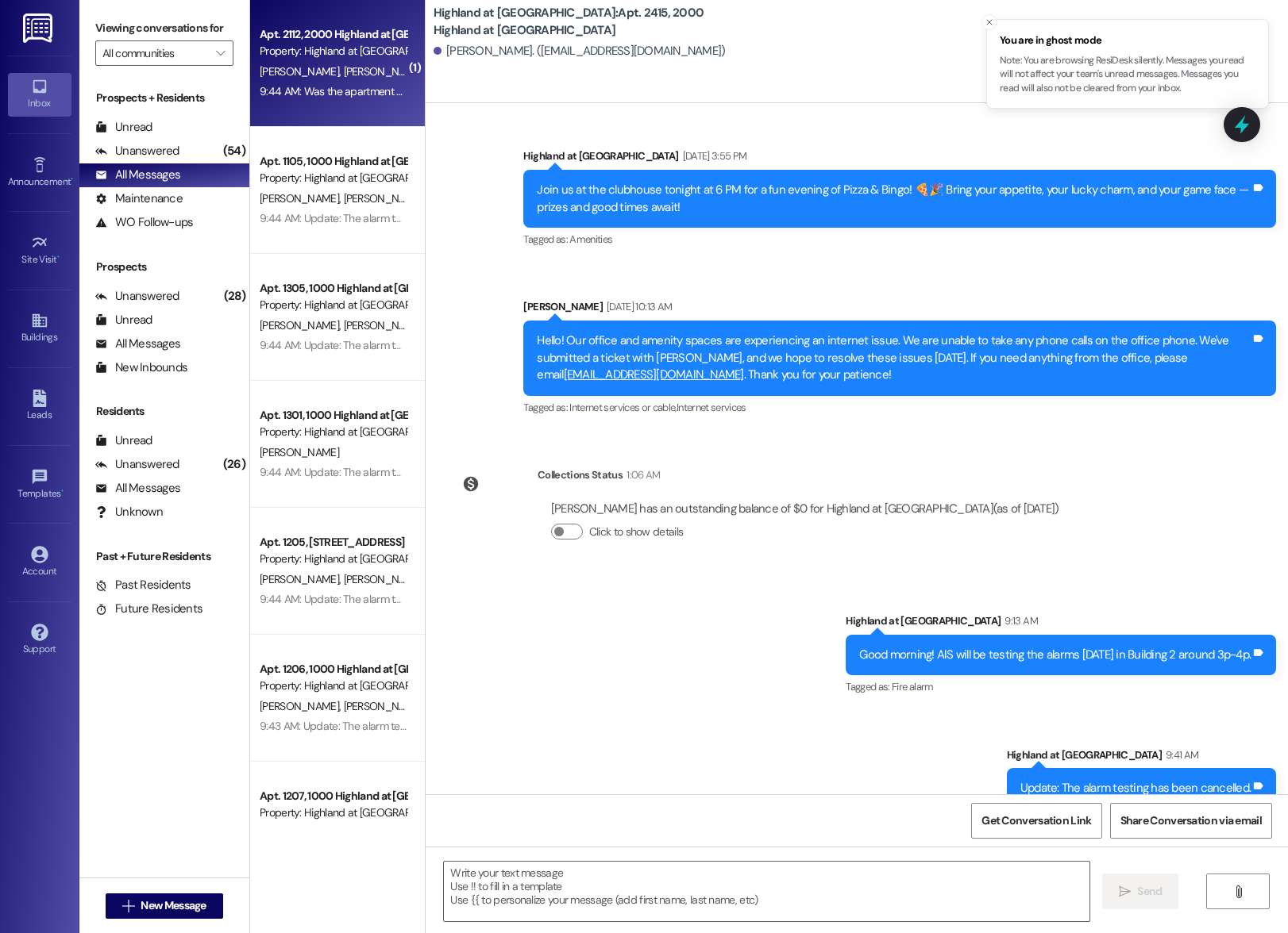
click at [320, 62] on div "T. Thomas B. Fisher" at bounding box center [333, 72] width 150 height 20
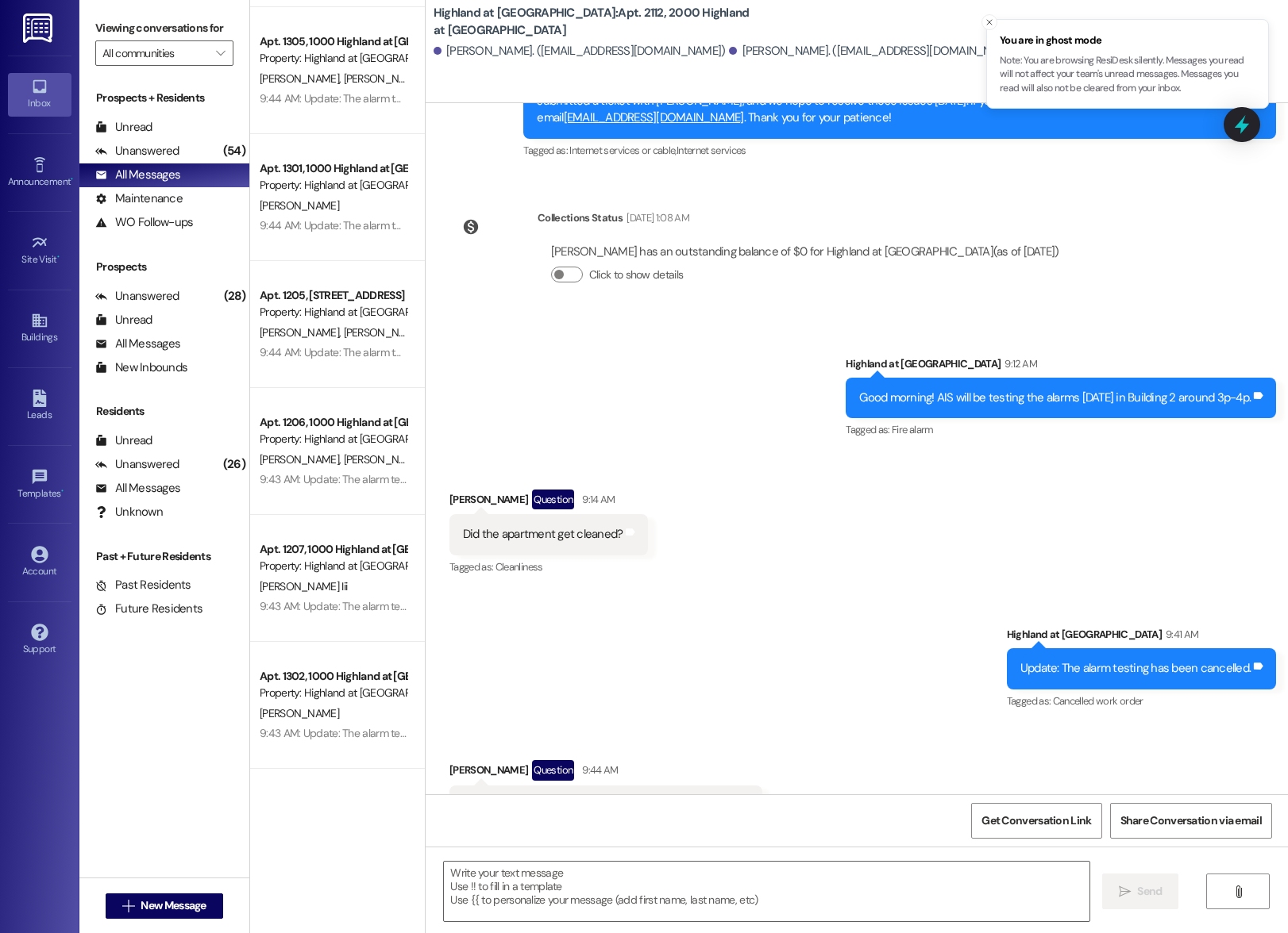
scroll to position [0, 0]
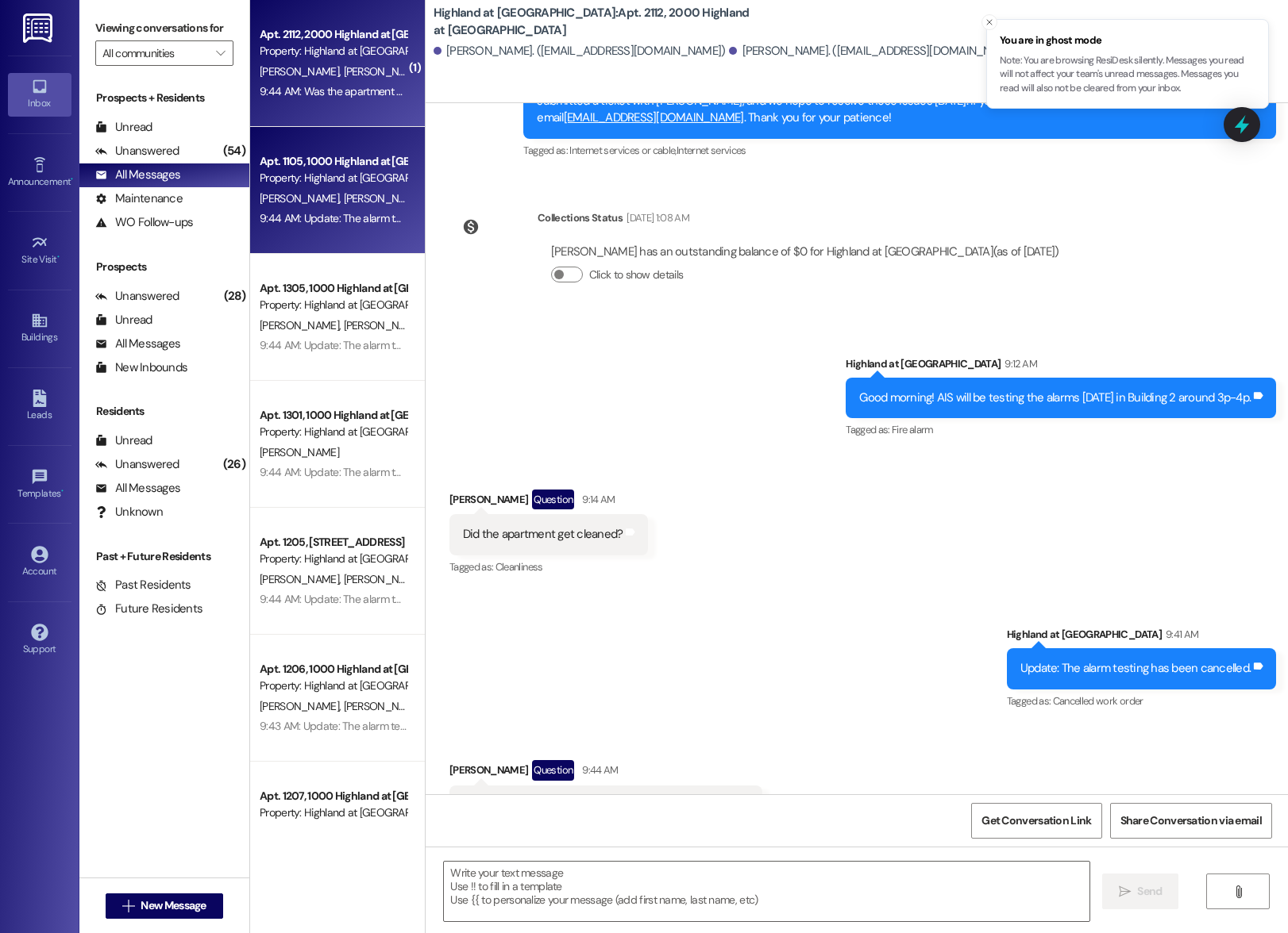
click at [330, 219] on div "9:44 AM: Update: The alarm testing has been cancelled. 9:44 AM: Update: The ala…" at bounding box center [388, 218] width 258 height 14
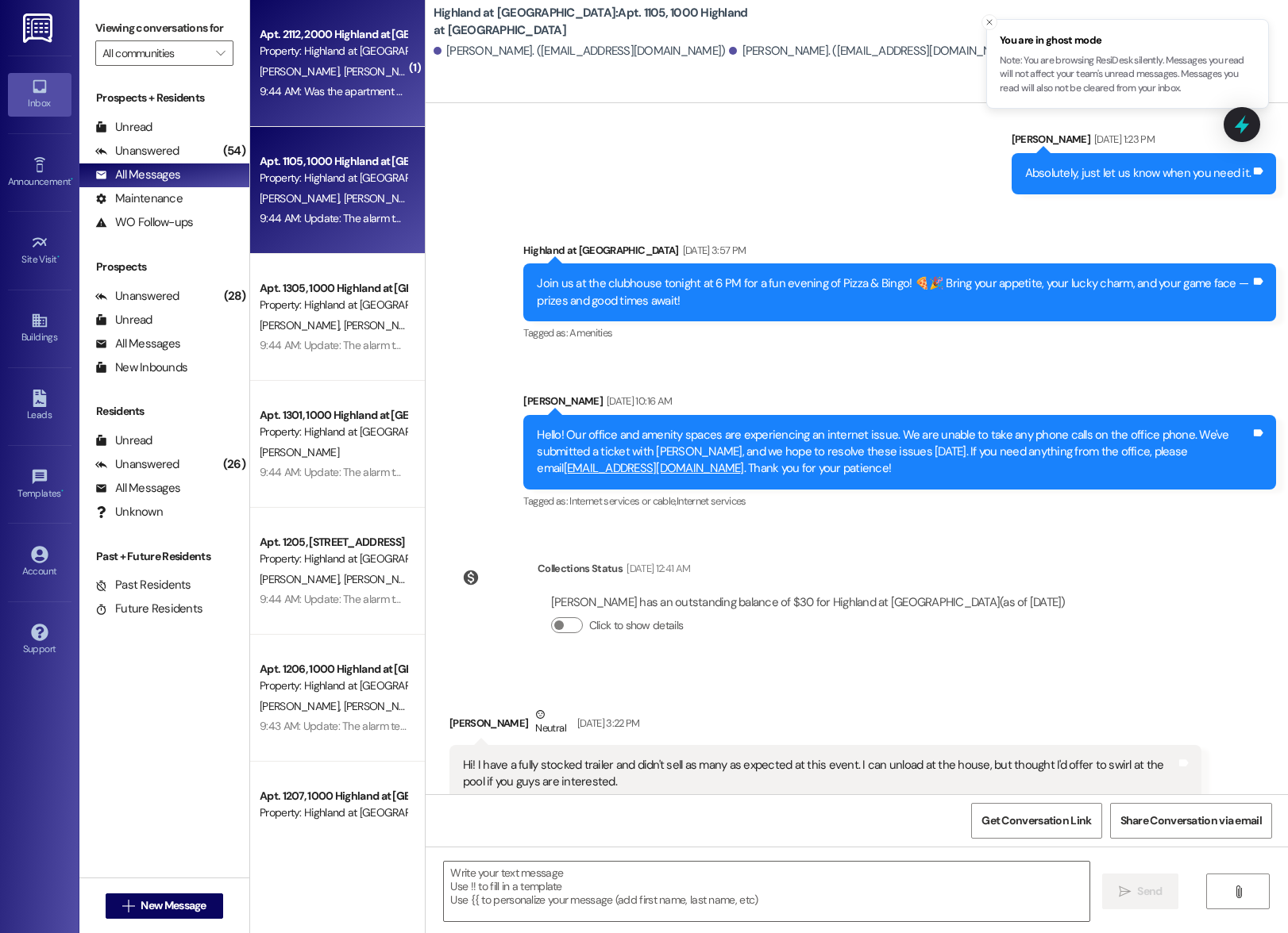
click at [281, 104] on div "Apt. 2112, 2000 Highland at Spring Hill Property: Highland at Spring Hill T. Th…" at bounding box center [338, 63] width 175 height 127
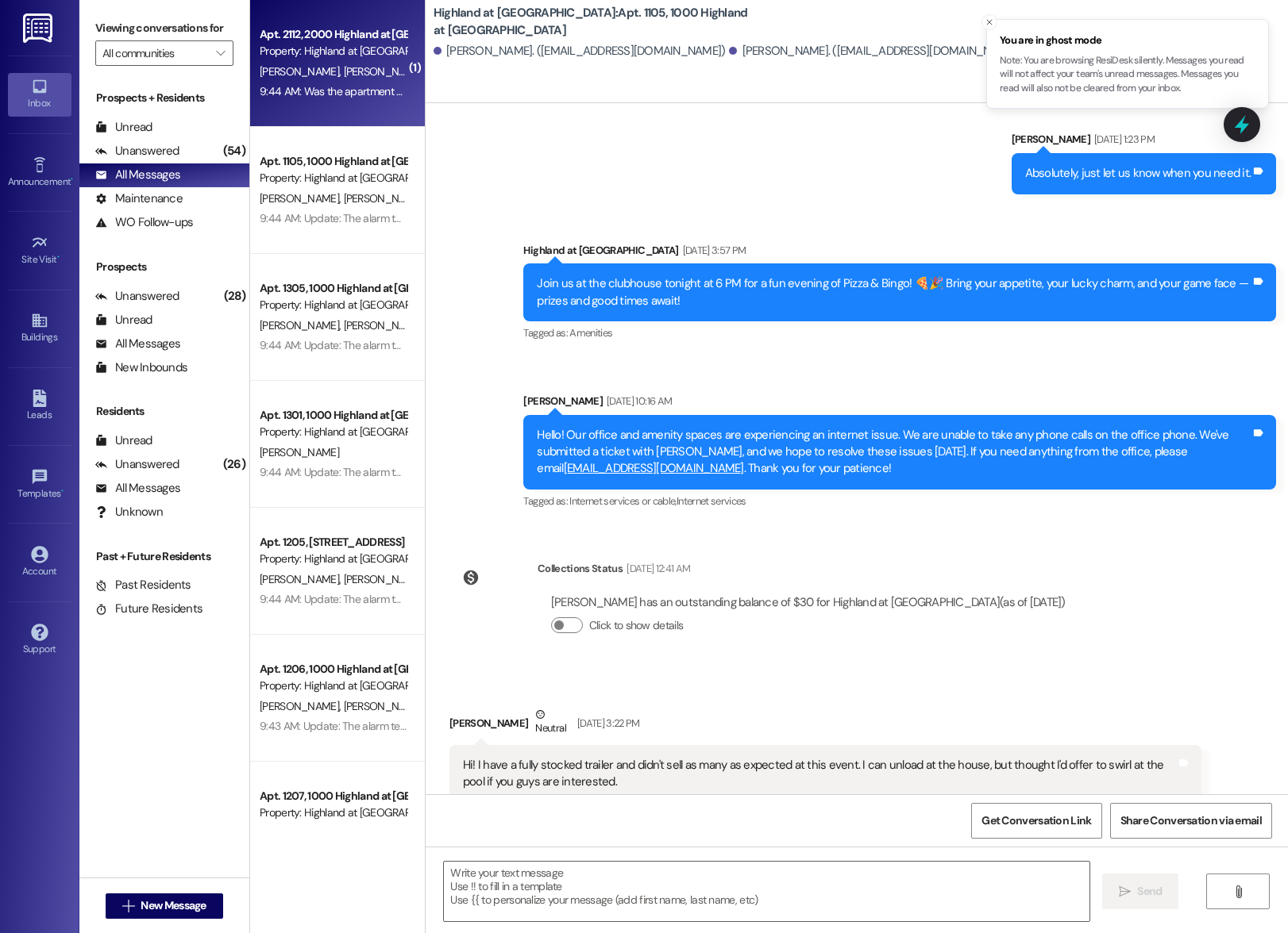
scroll to position [5698, 0]
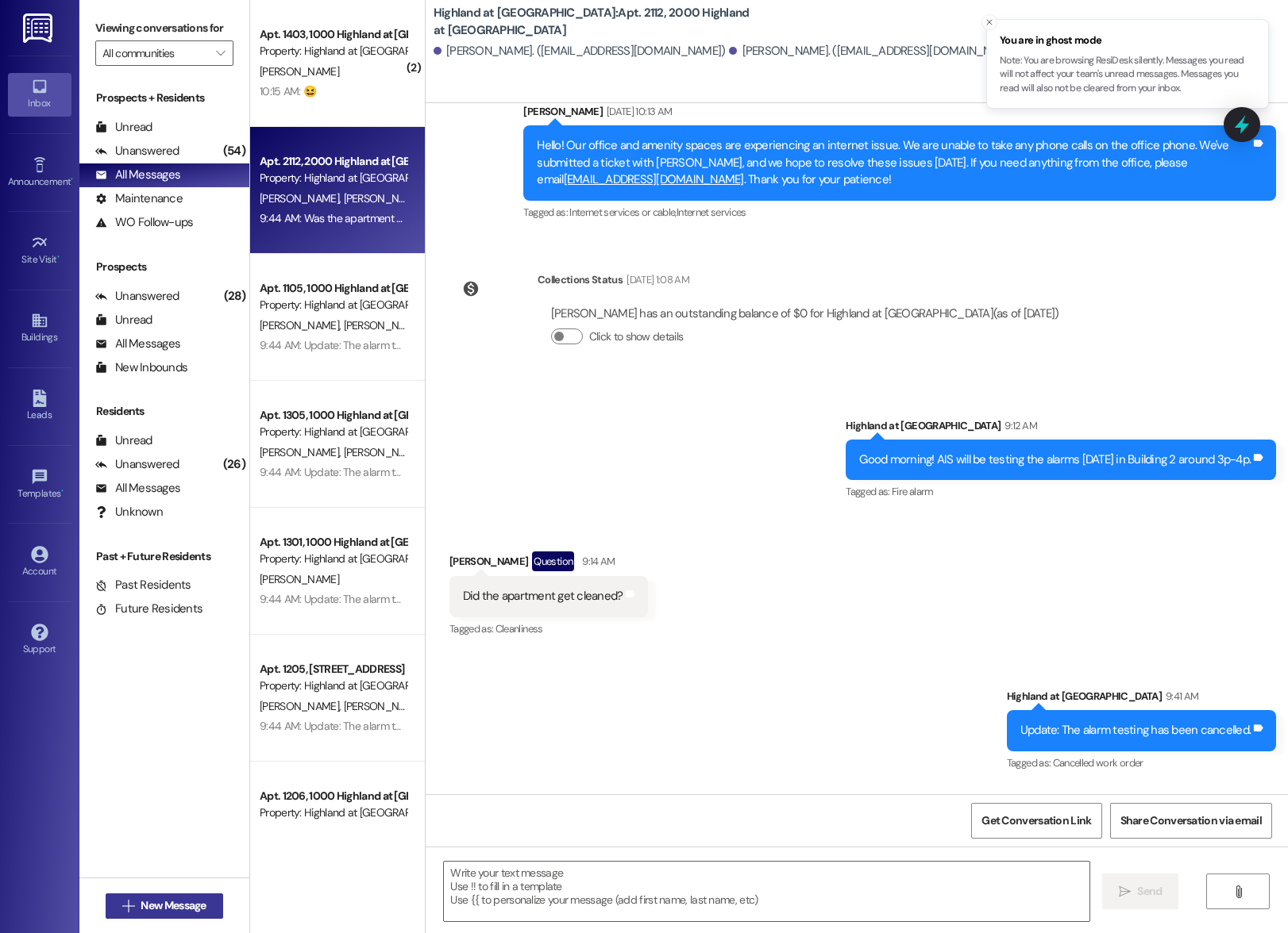
click at [145, 905] on span "New Message" at bounding box center [174, 905] width 65 height 16
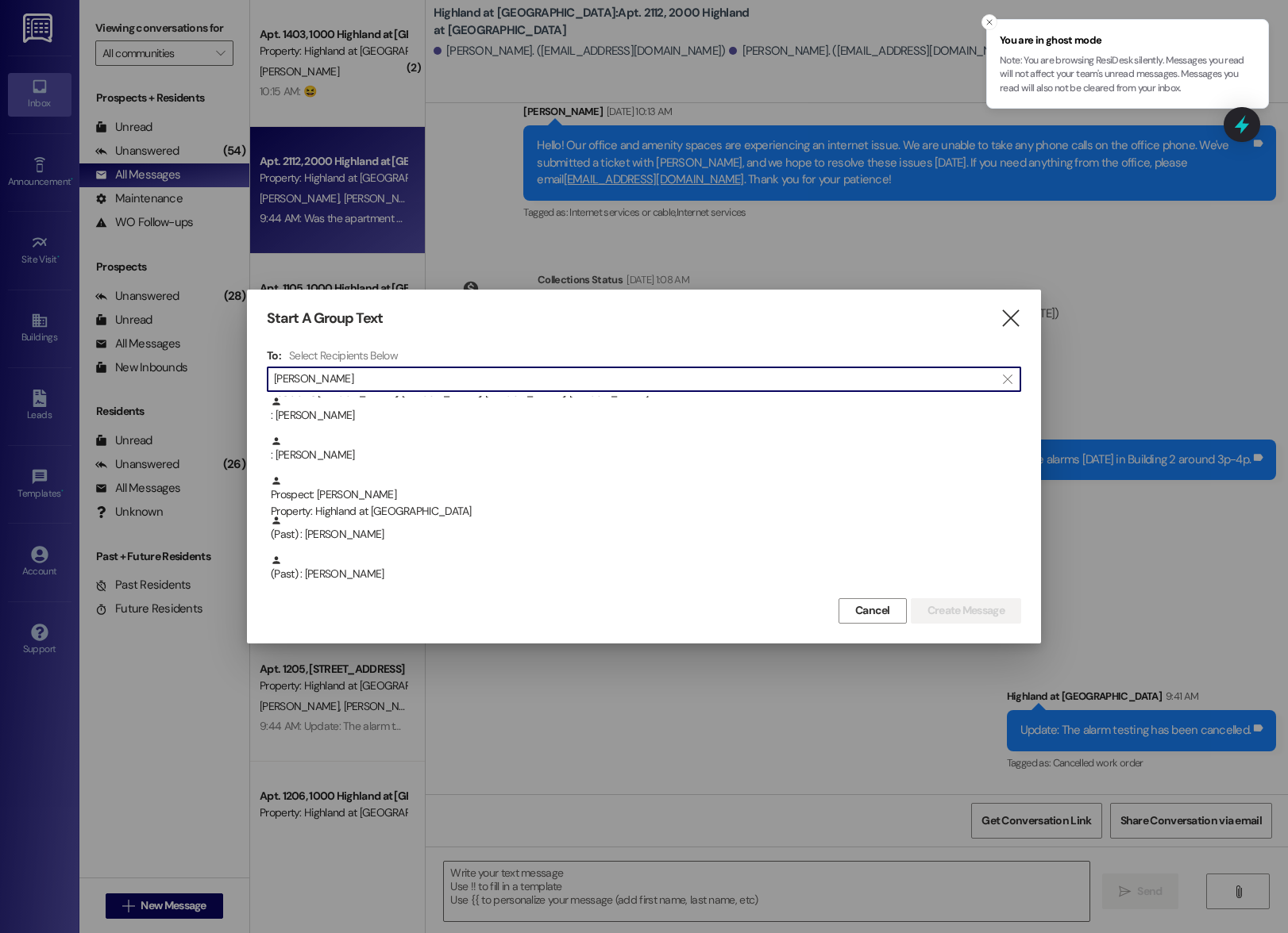
scroll to position [0, 0]
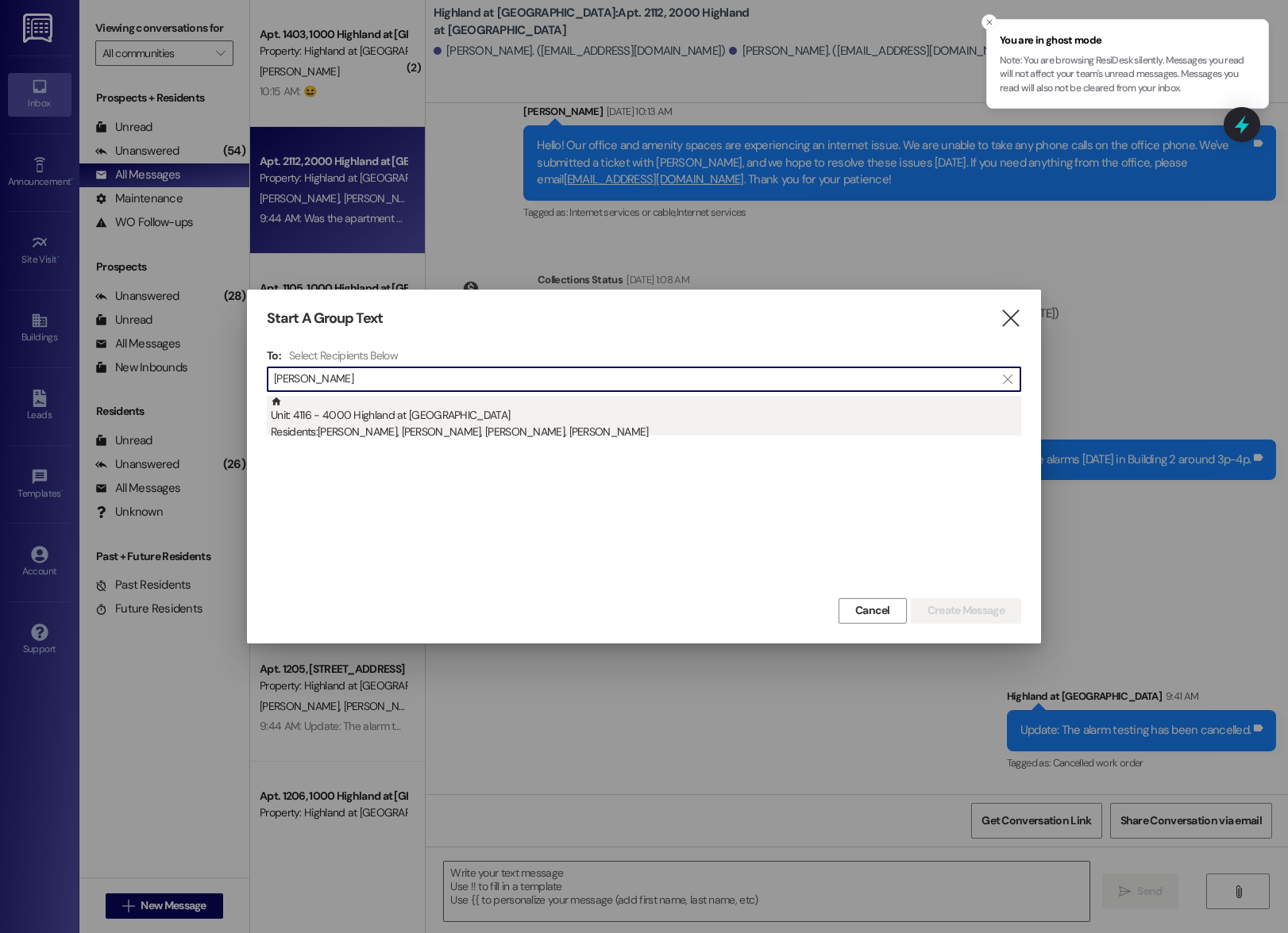
type input "kyle hester"
click at [449, 429] on div "Residents: Robert Cornett, Kyle Hester, Benjamin Gress, Chandler Clenney" at bounding box center [645, 432] width 750 height 16
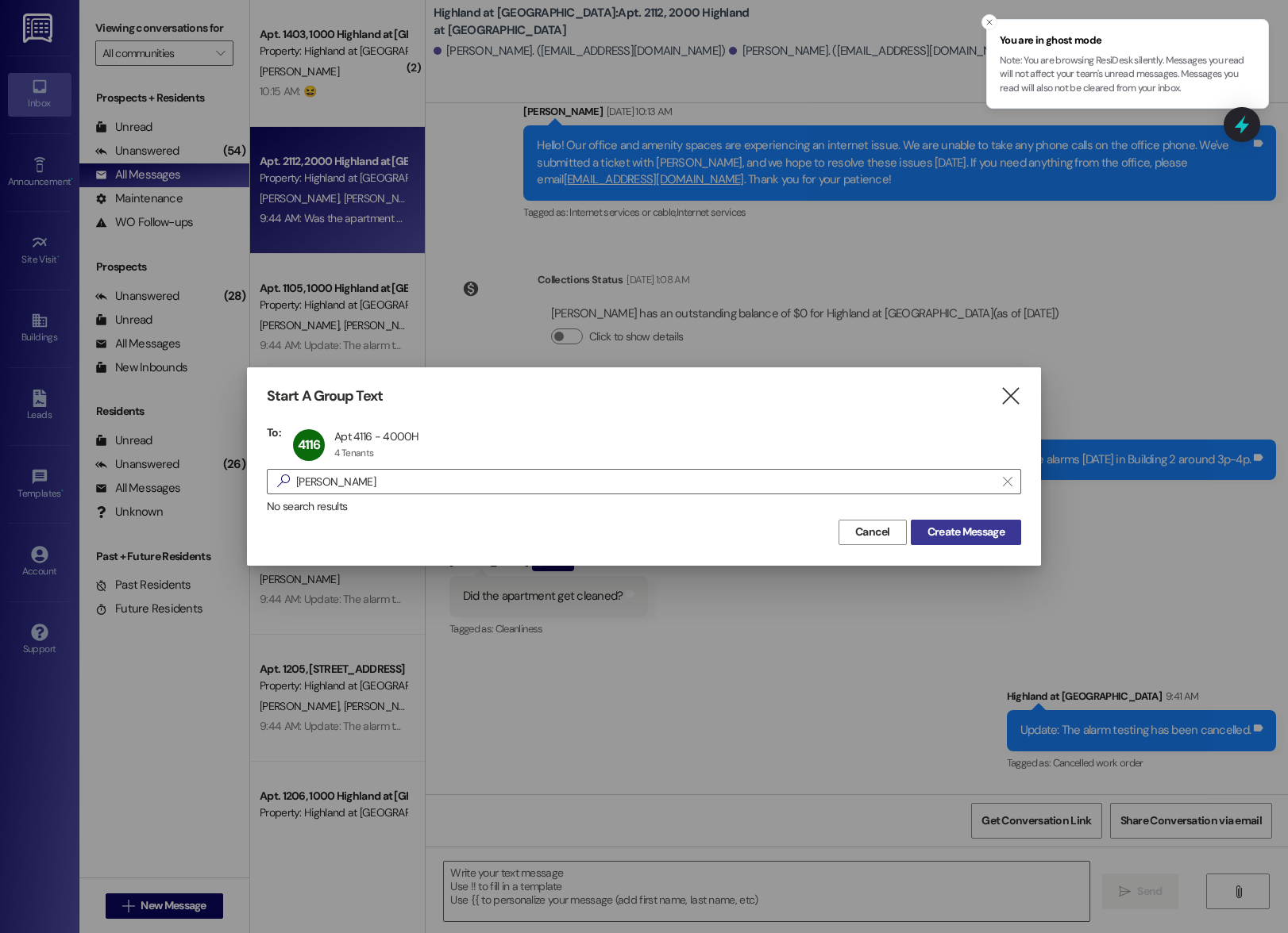
click at [975, 532] on span "Create Message" at bounding box center [966, 531] width 77 height 16
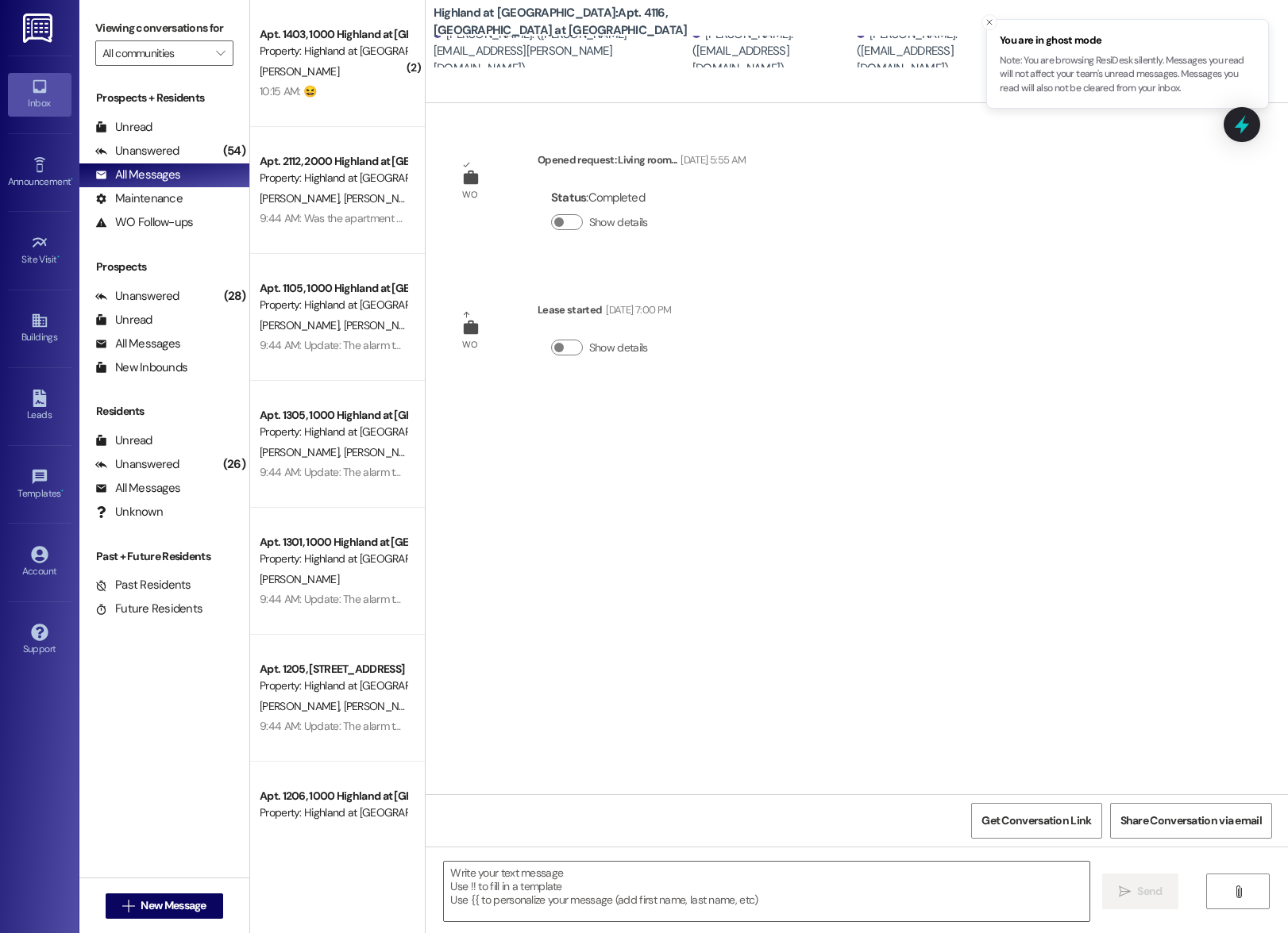
click at [450, 43] on div "Kyle Hester. (monroe.hester@gmail.com)" at bounding box center [561, 51] width 255 height 51
